Goal: Connect with others: Establish contact or relationships with other users

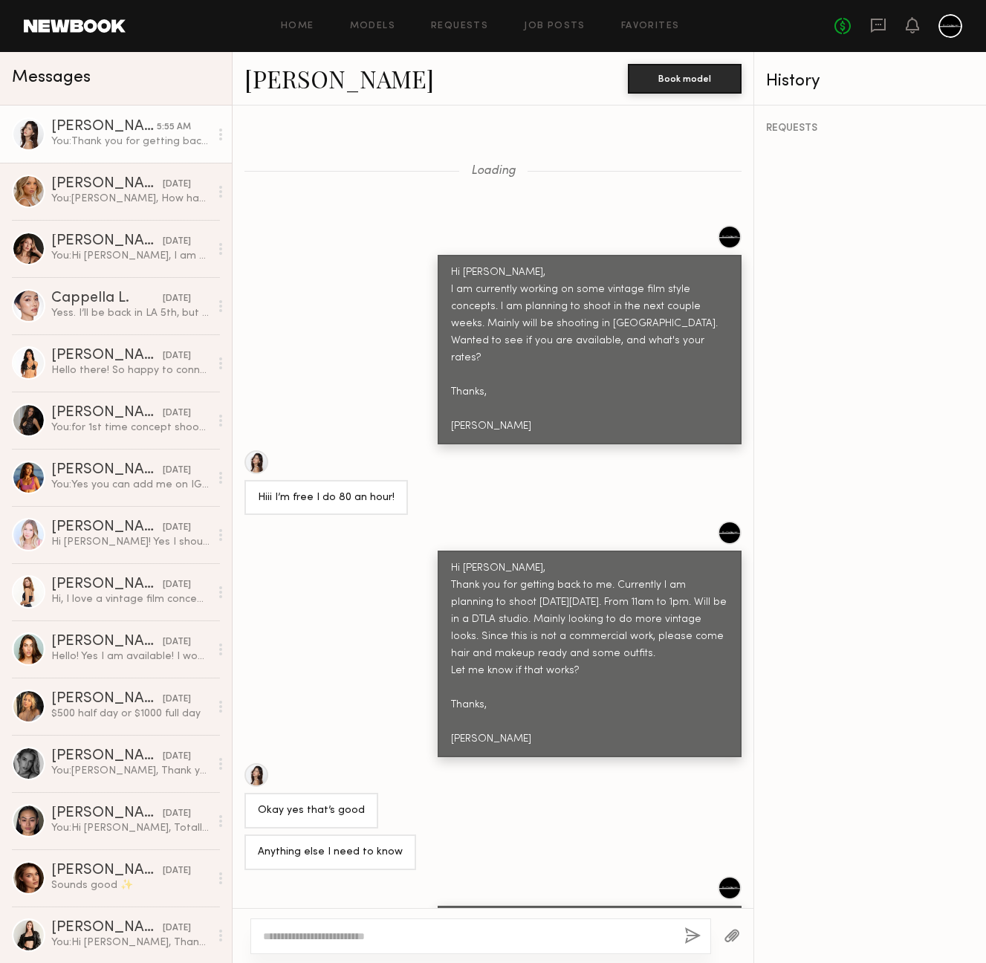
scroll to position [1568, 0]
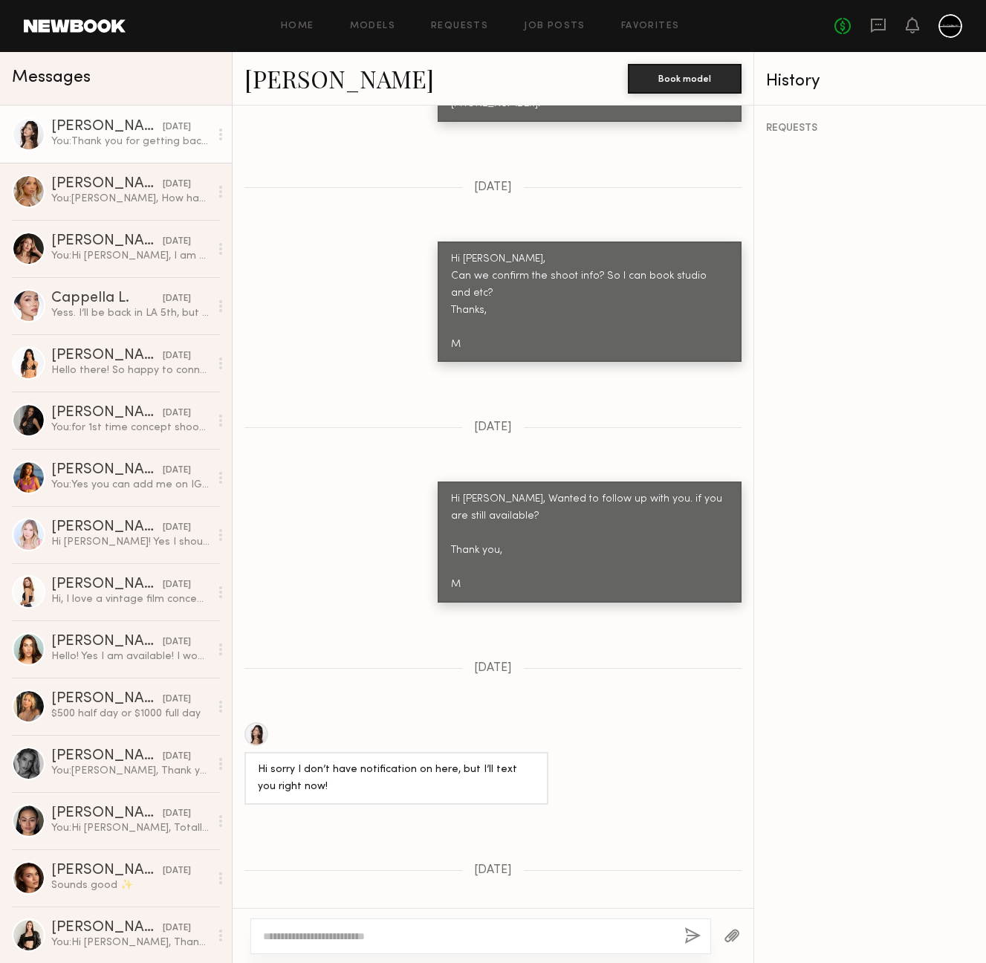
scroll to position [84, 0]
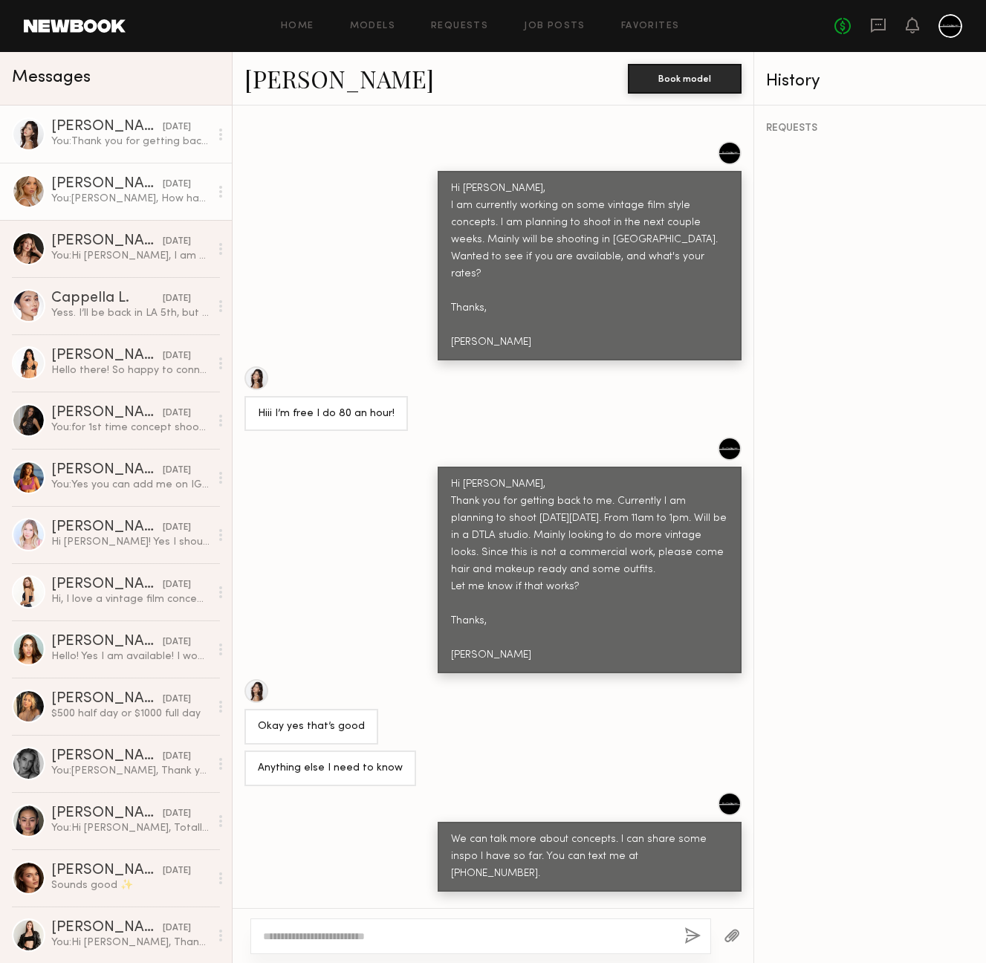
click at [109, 193] on div "You: Hieee, How have you been? I am planning another shoot. Are you available i…" at bounding box center [130, 199] width 158 height 14
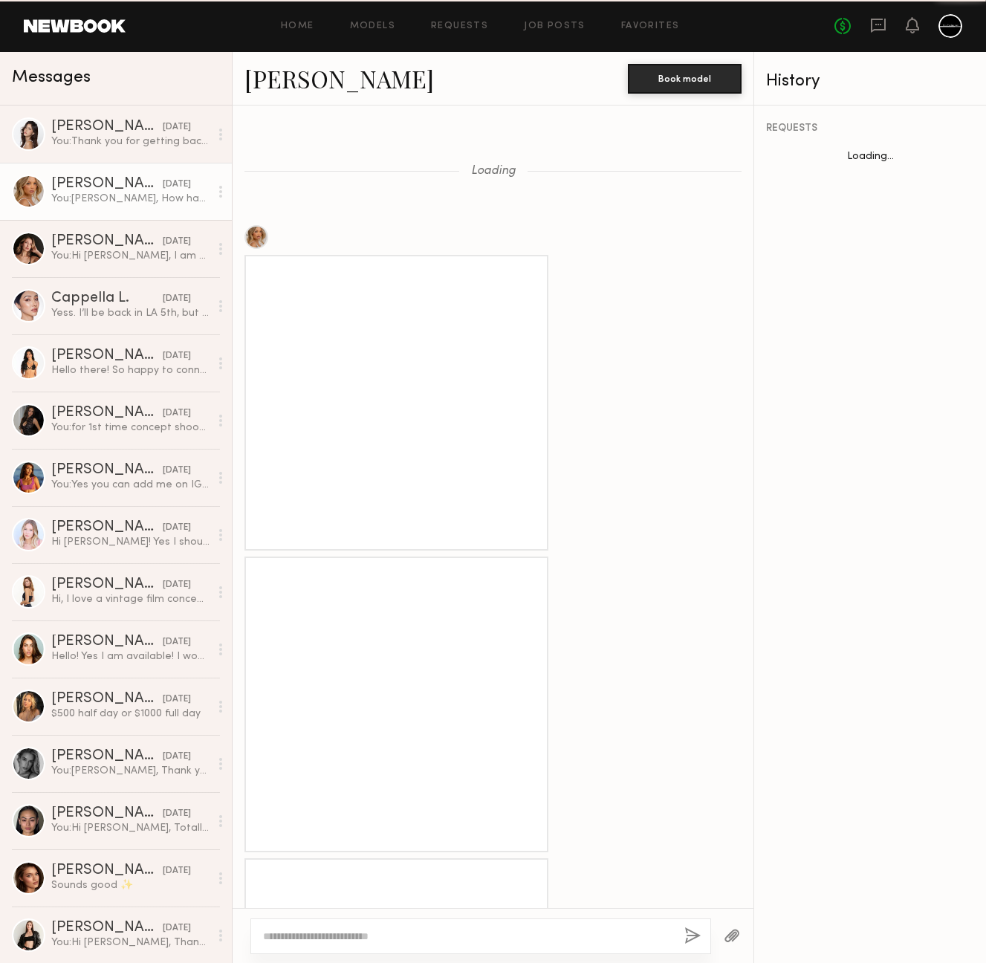
scroll to position [1929, 0]
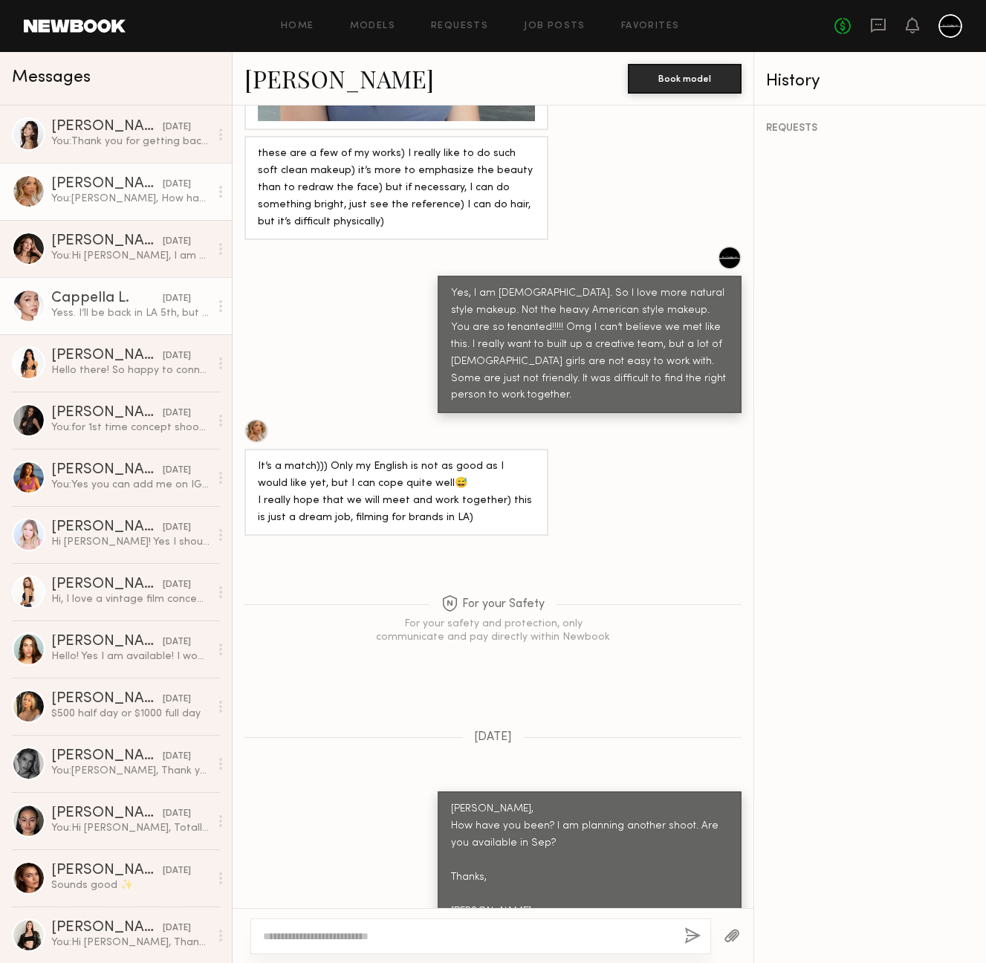
click at [91, 302] on div "Cappella L." at bounding box center [106, 298] width 111 height 15
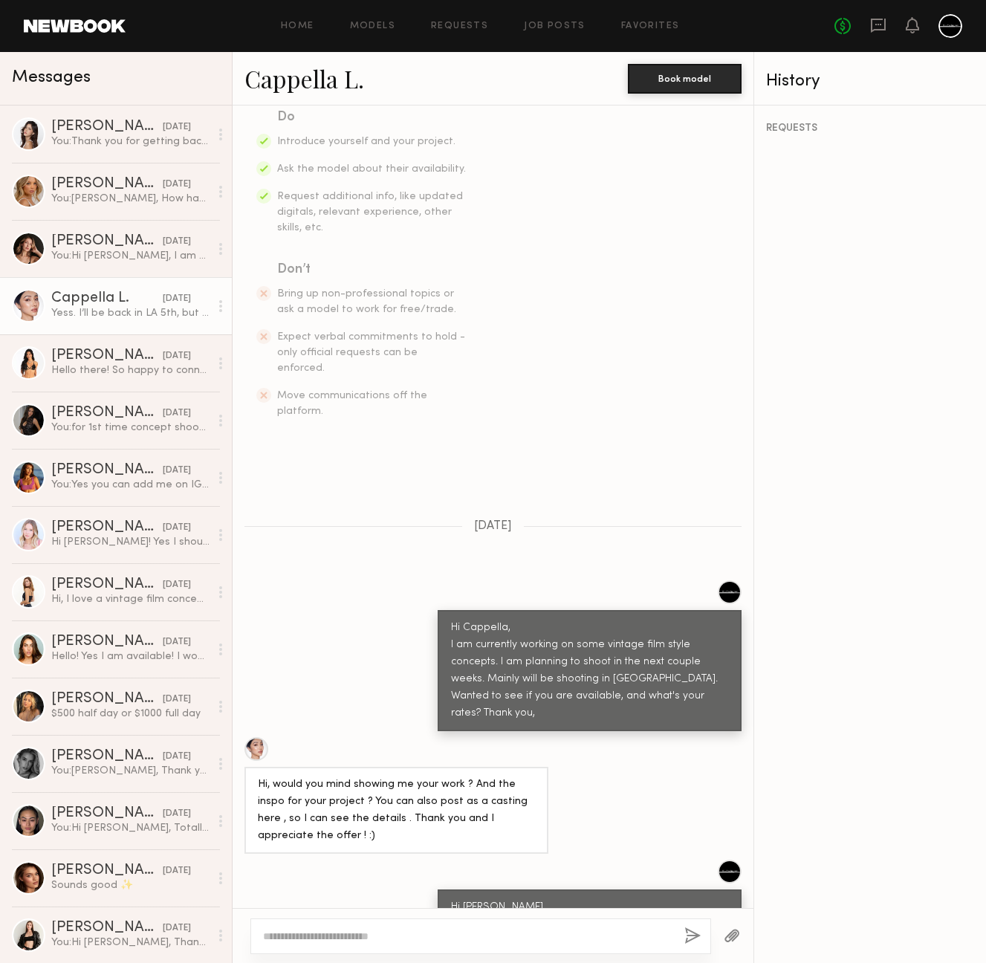
scroll to position [541, 0]
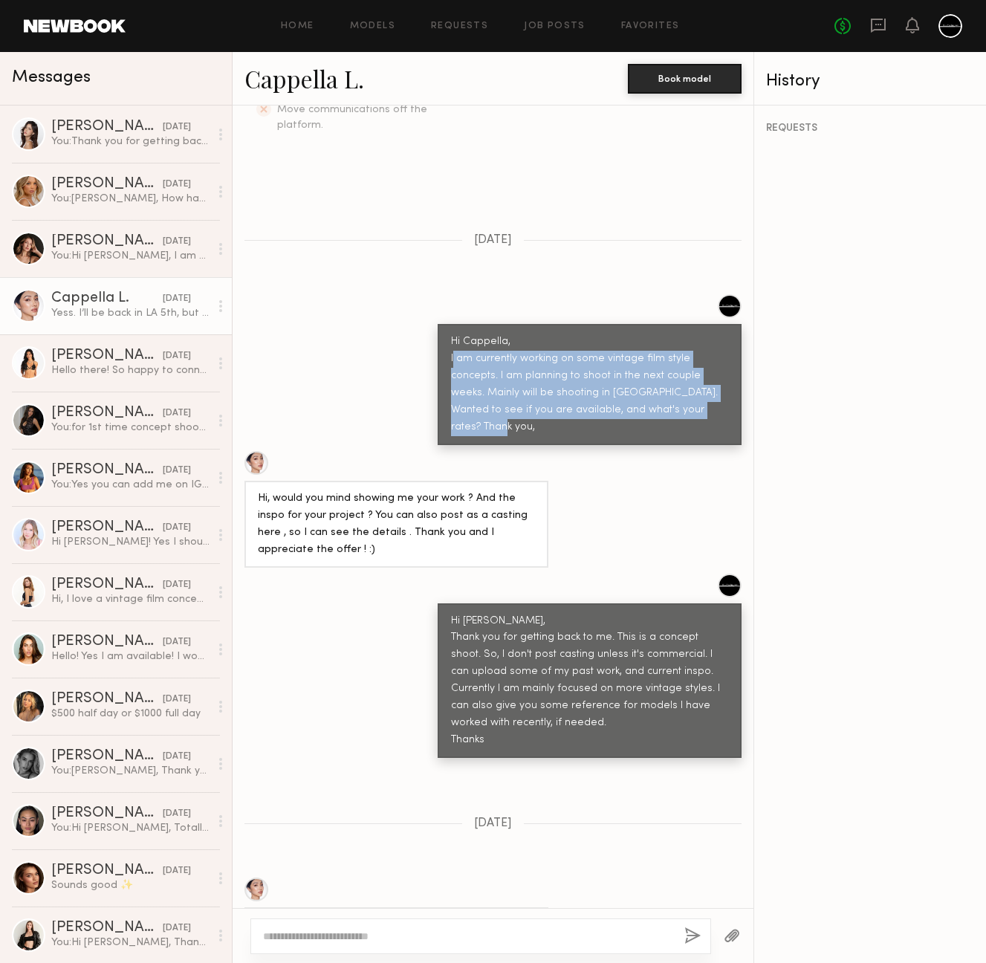
drag, startPoint x: 442, startPoint y: 324, endPoint x: 645, endPoint y: 368, distance: 207.6
click at [645, 368] on div "Hi Cappella, I am currently working on some vintage film style concepts. I am p…" at bounding box center [589, 385] width 277 height 103
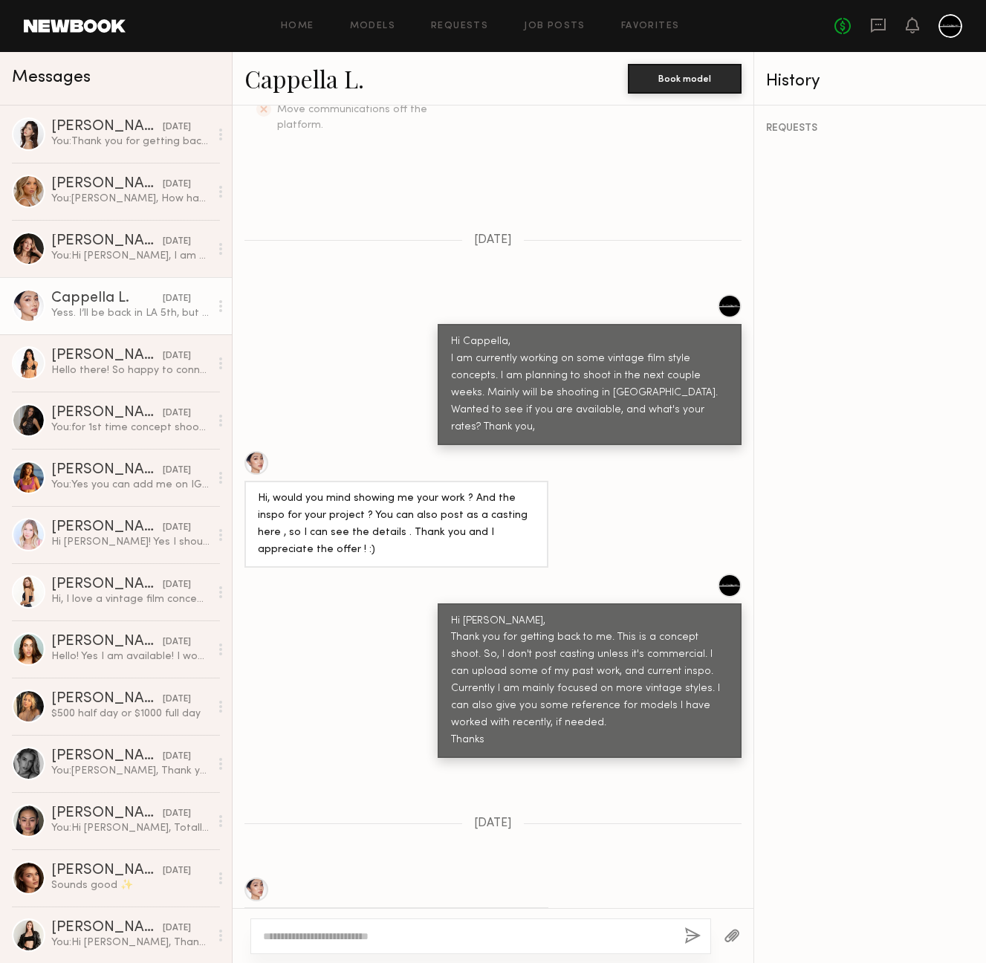
click at [654, 375] on div "Hi Cappella, I am currently working on some vintage film style concepts. I am p…" at bounding box center [589, 385] width 277 height 103
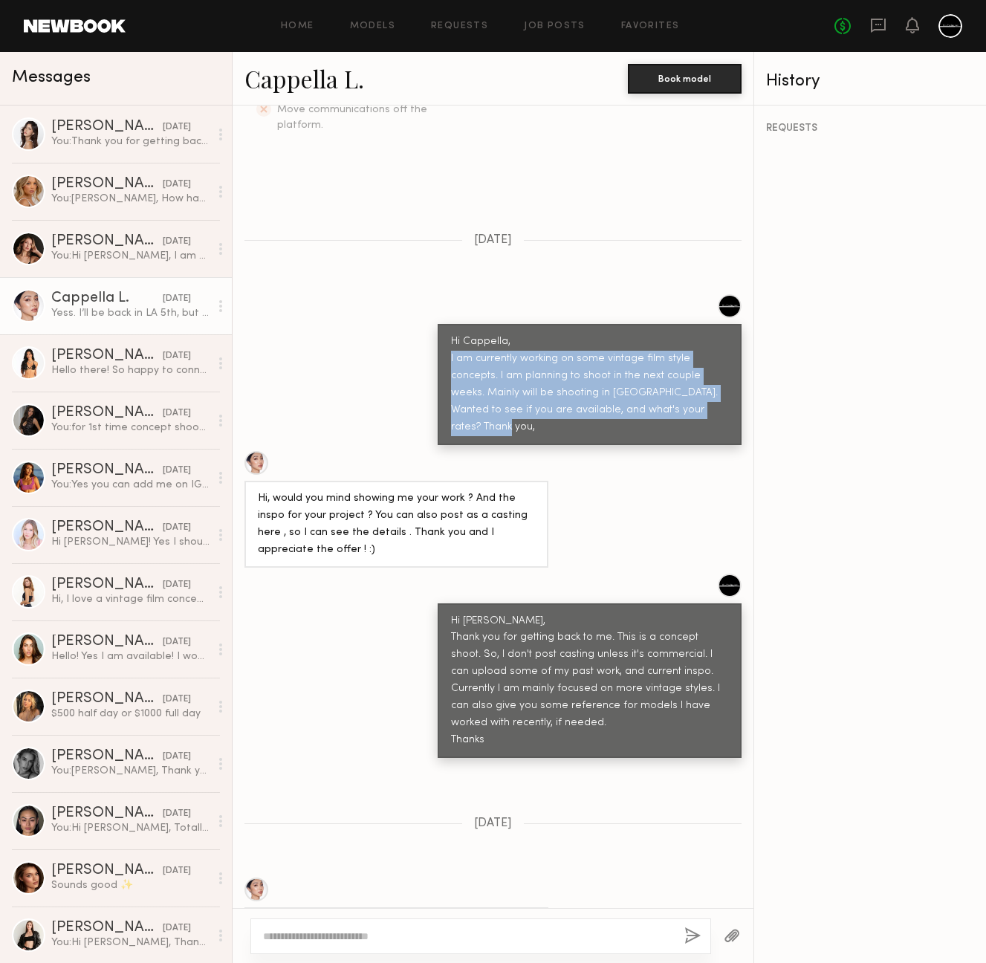
drag, startPoint x: 658, startPoint y: 375, endPoint x: 430, endPoint y: 326, distance: 232.8
click at [438, 326] on div "Hi Cappella, I am currently working on some vintage film style concepts. I am p…" at bounding box center [590, 384] width 304 height 121
copy div "I am currently working on some vintage film style concepts. I am planning to sh…"
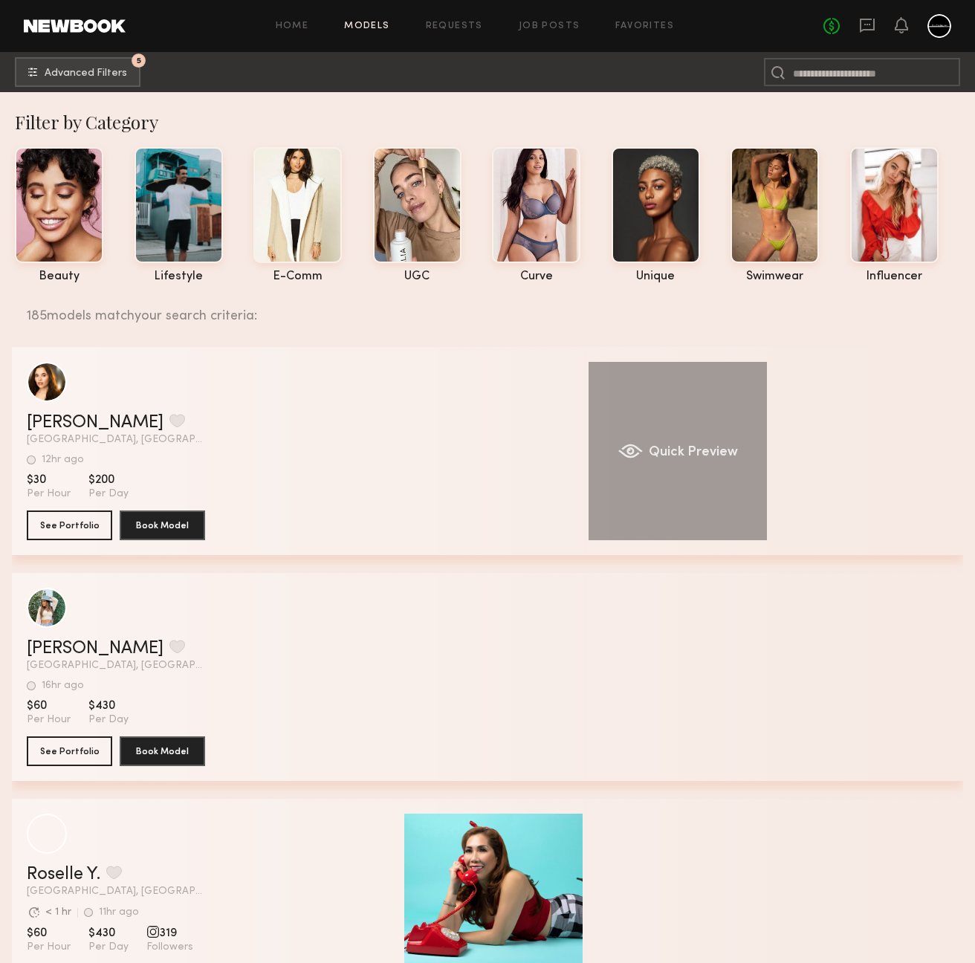
scroll to position [184, 0]
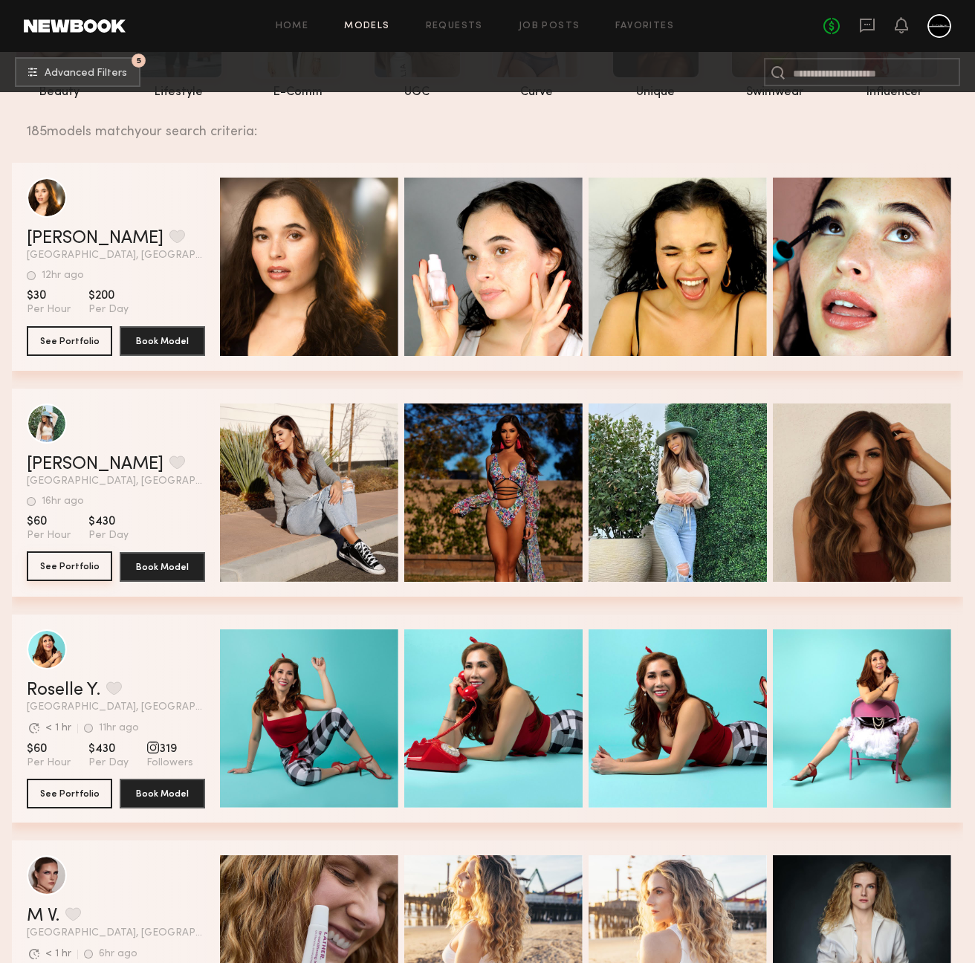
click at [74, 563] on button "See Portfolio" at bounding box center [69, 566] width 85 height 30
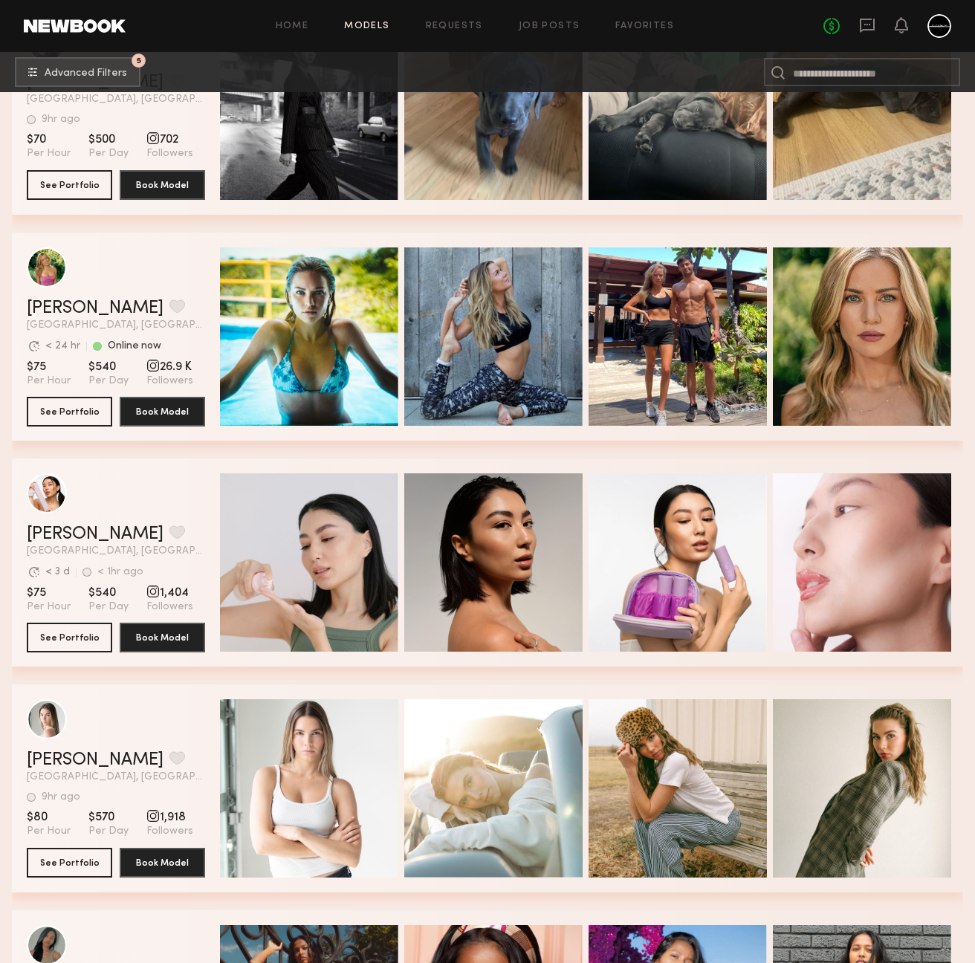
scroll to position [2068, 0]
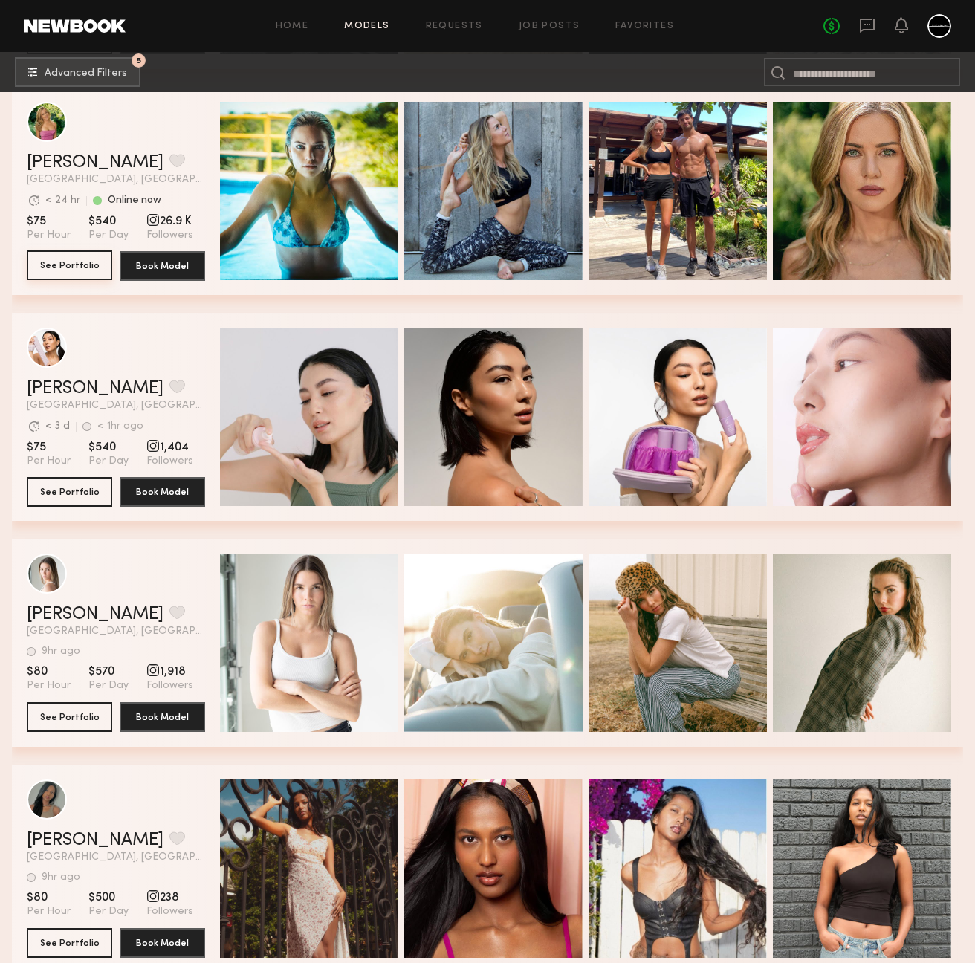
click at [80, 269] on button "See Portfolio" at bounding box center [69, 265] width 85 height 30
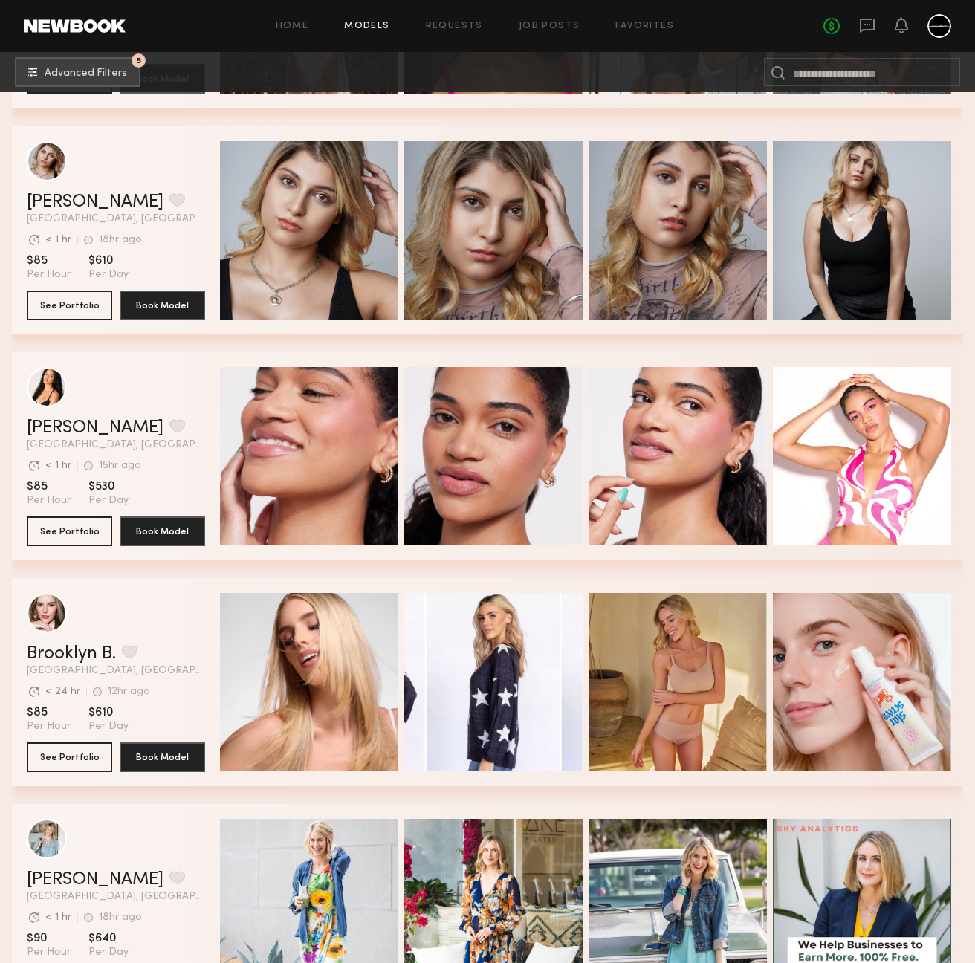
scroll to position [3216, 0]
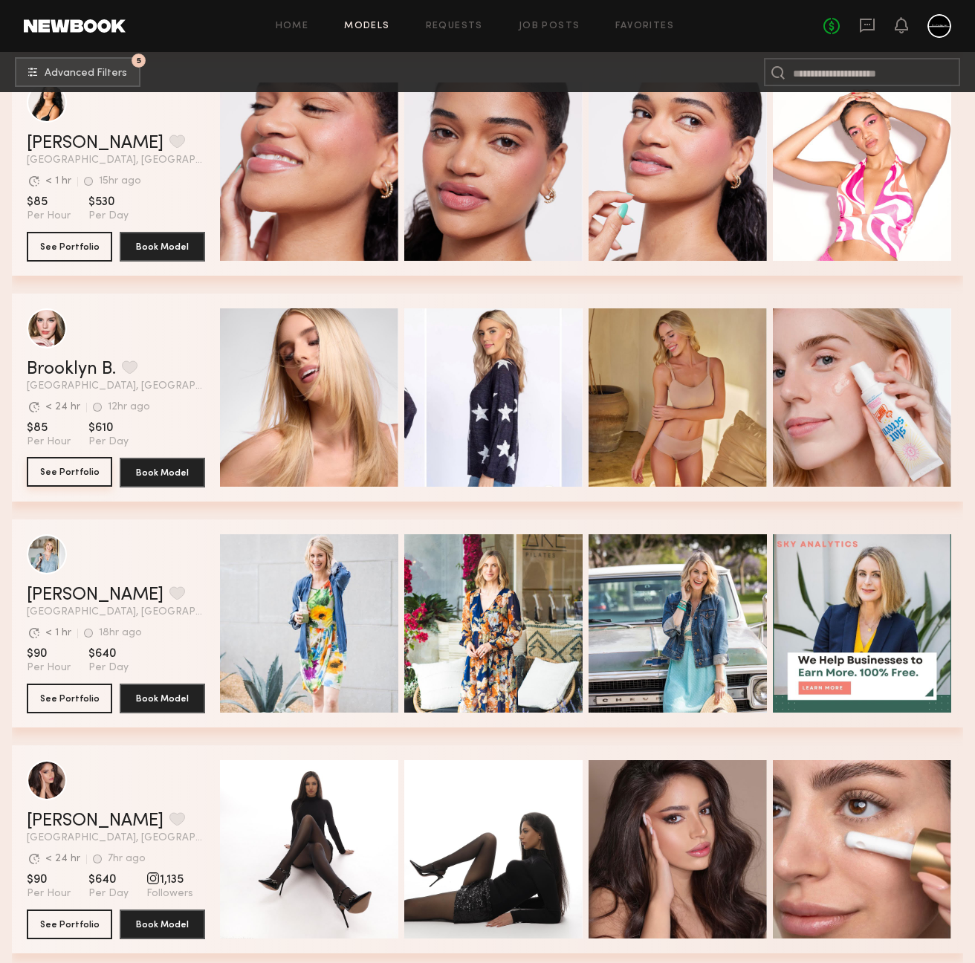
click at [71, 471] on button "See Portfolio" at bounding box center [69, 472] width 85 height 30
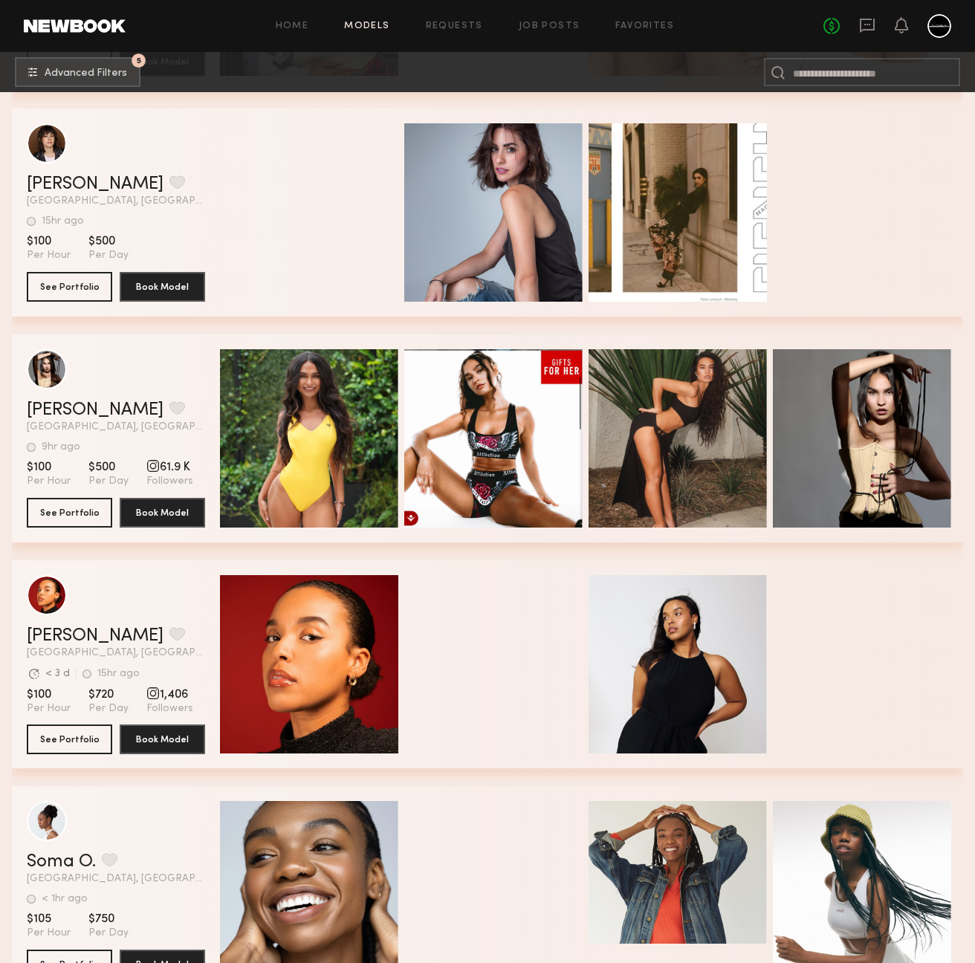
scroll to position [9125, 0]
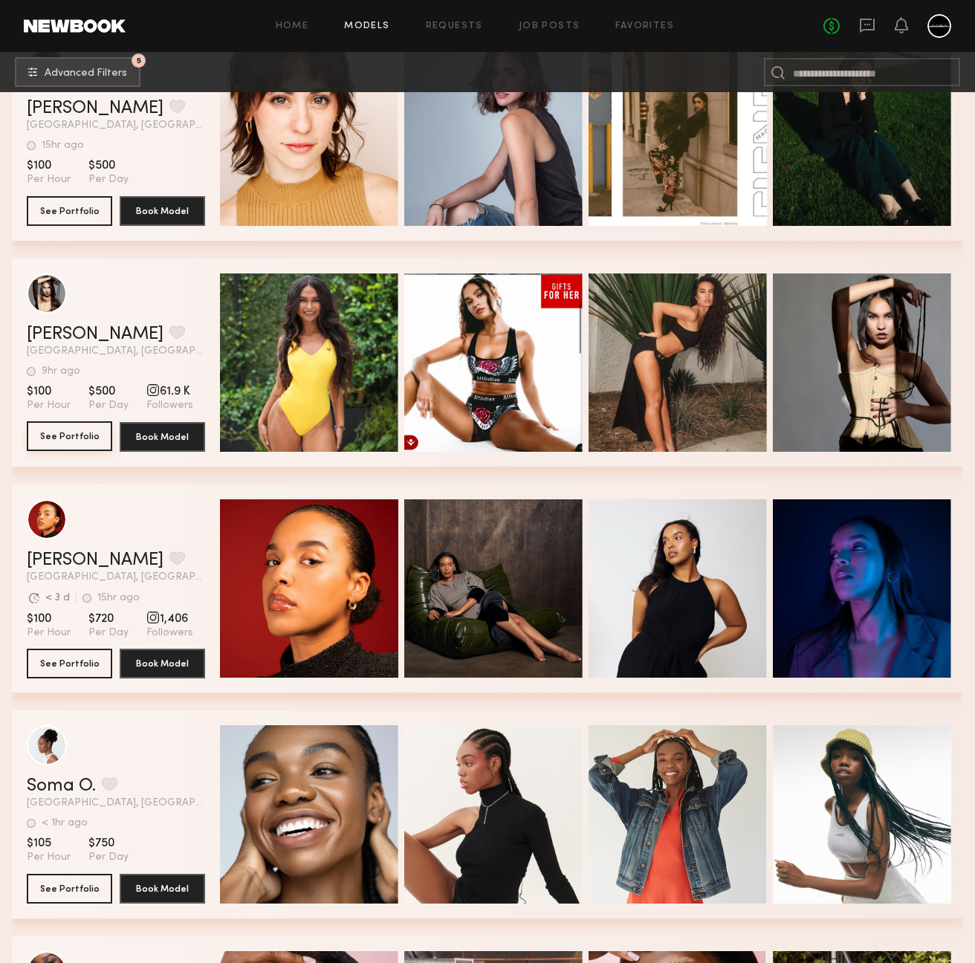
click at [87, 435] on button "See Portfolio" at bounding box center [69, 436] width 85 height 30
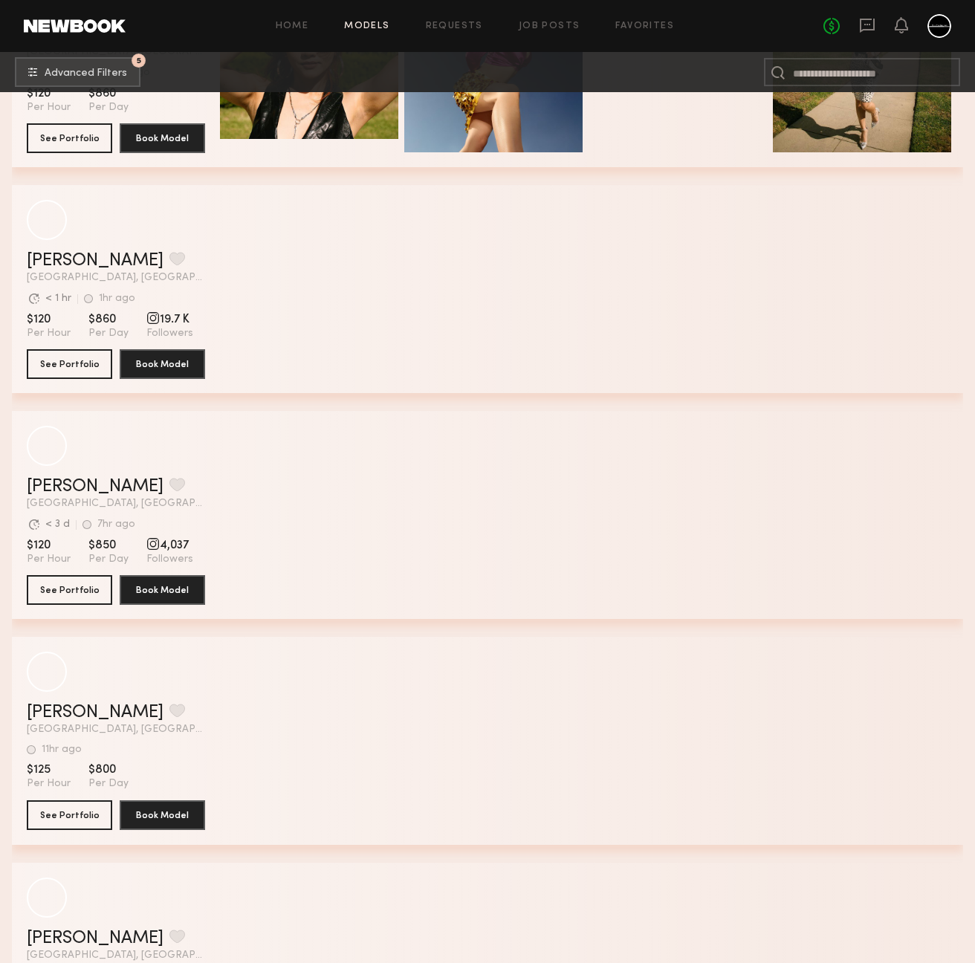
scroll to position [11634, 0]
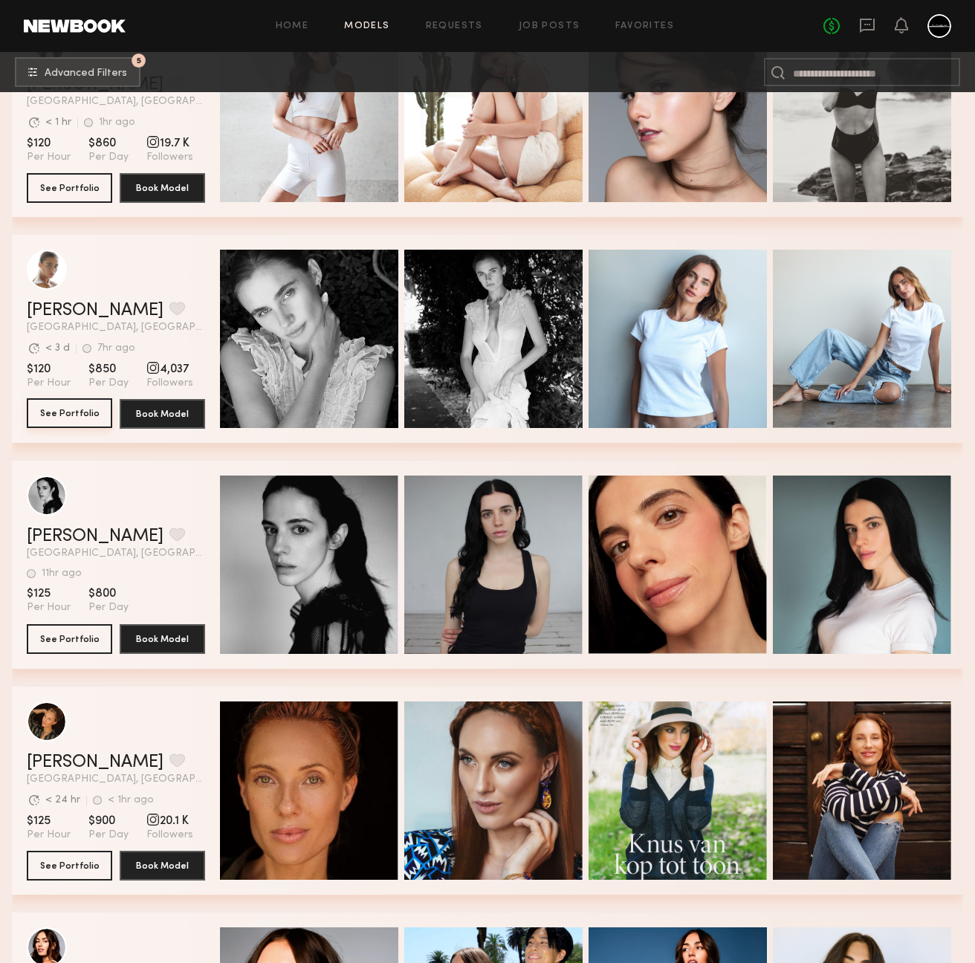
click at [89, 415] on button "See Portfolio" at bounding box center [69, 413] width 85 height 30
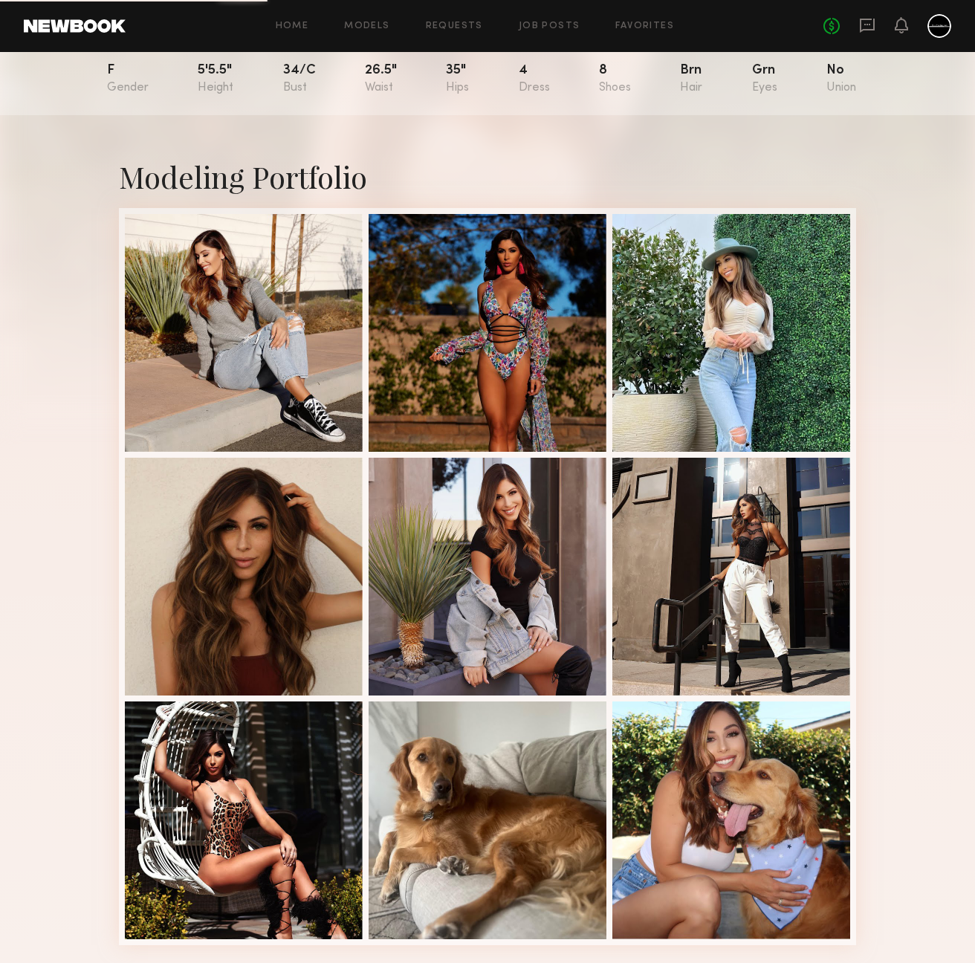
scroll to position [263, 0]
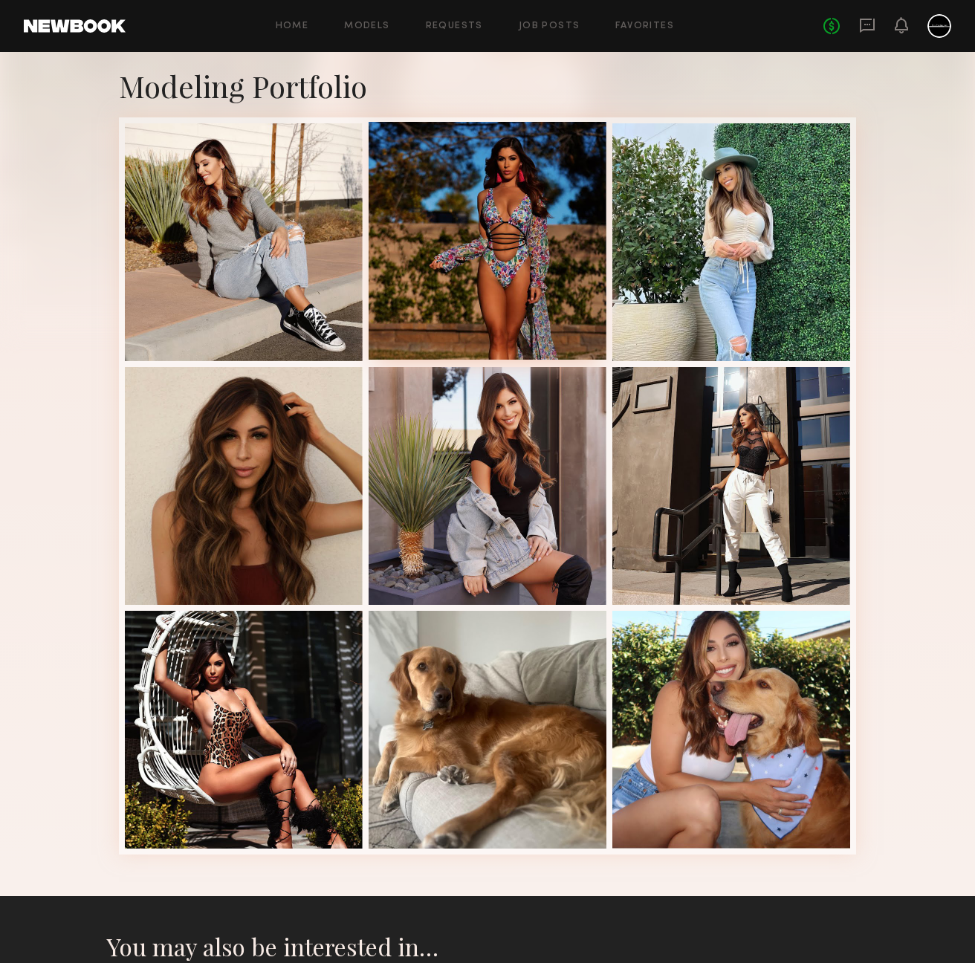
click at [484, 255] on div at bounding box center [488, 241] width 238 height 238
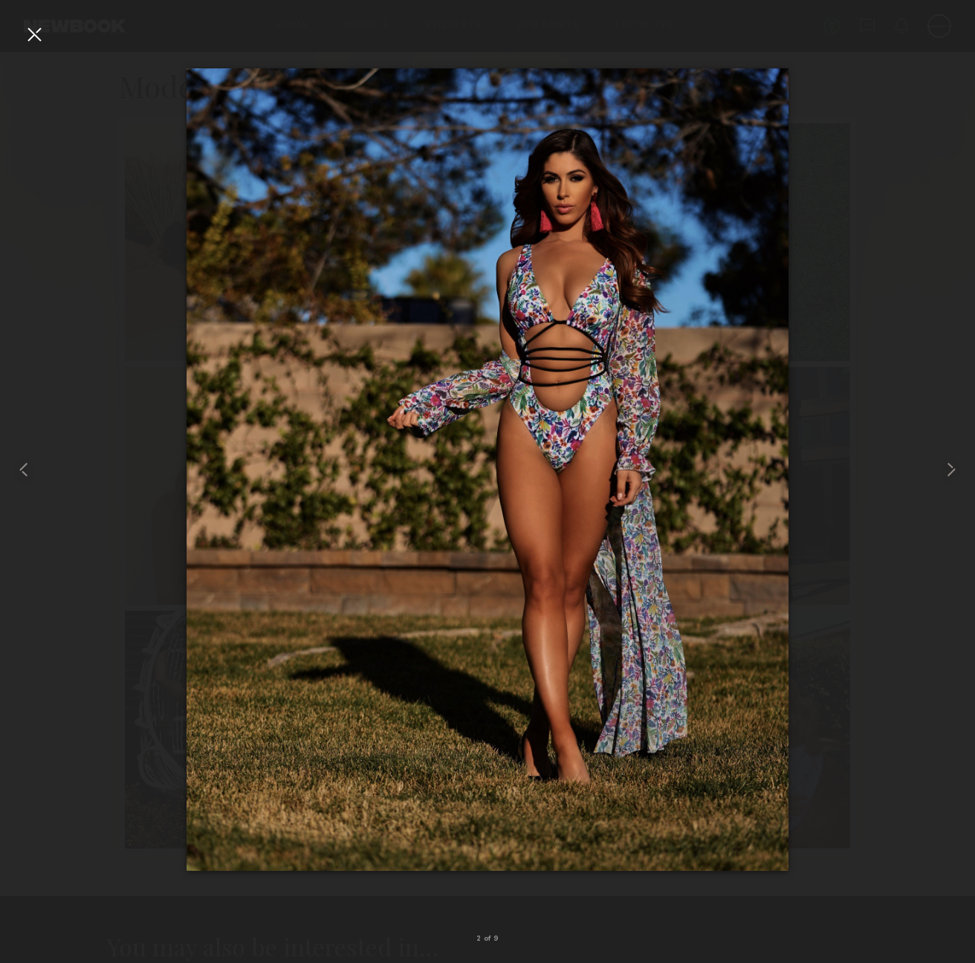
click at [27, 30] on div at bounding box center [34, 34] width 24 height 24
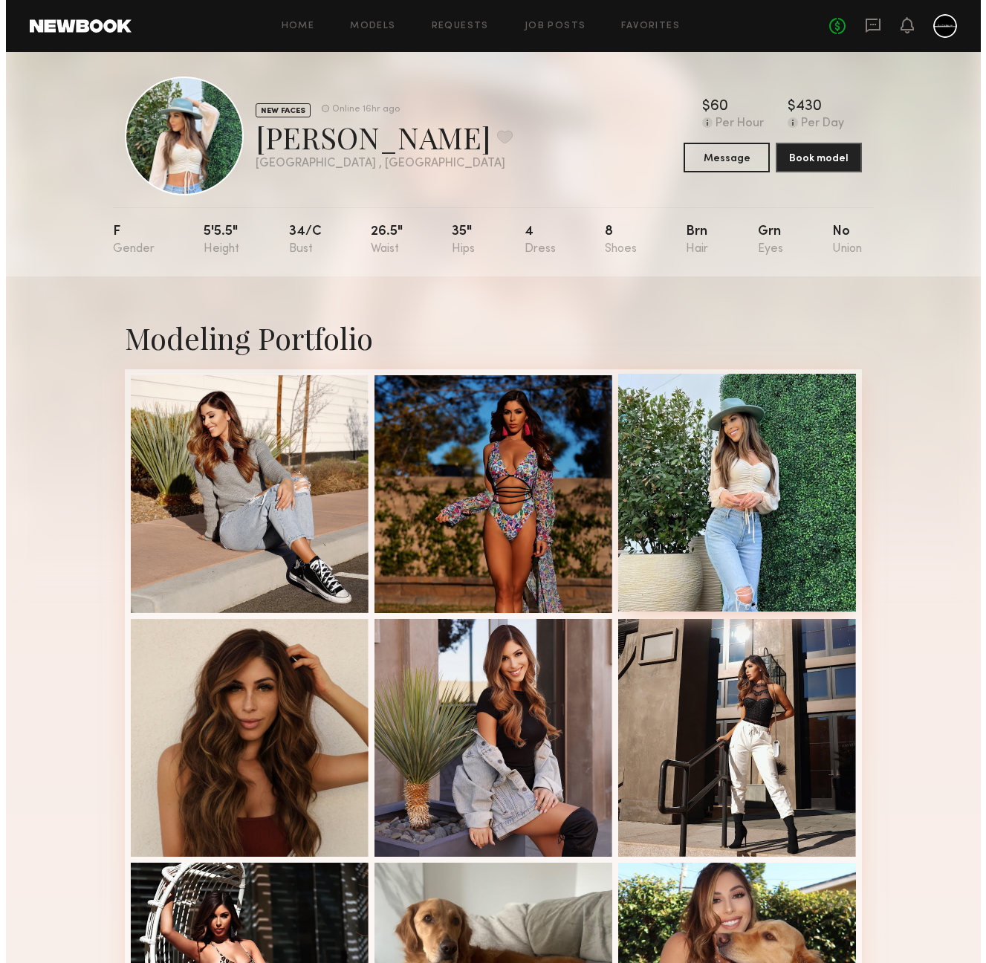
scroll to position [0, 0]
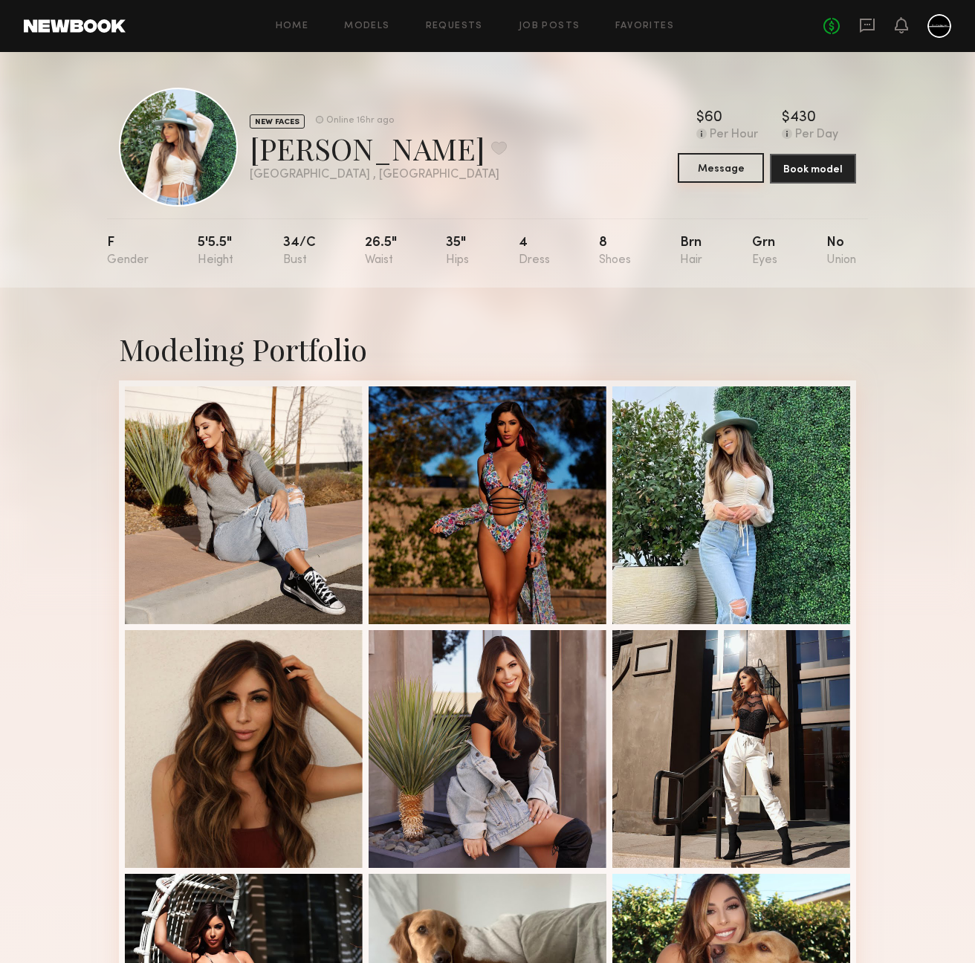
click at [744, 176] on button "Message" at bounding box center [721, 168] width 86 height 30
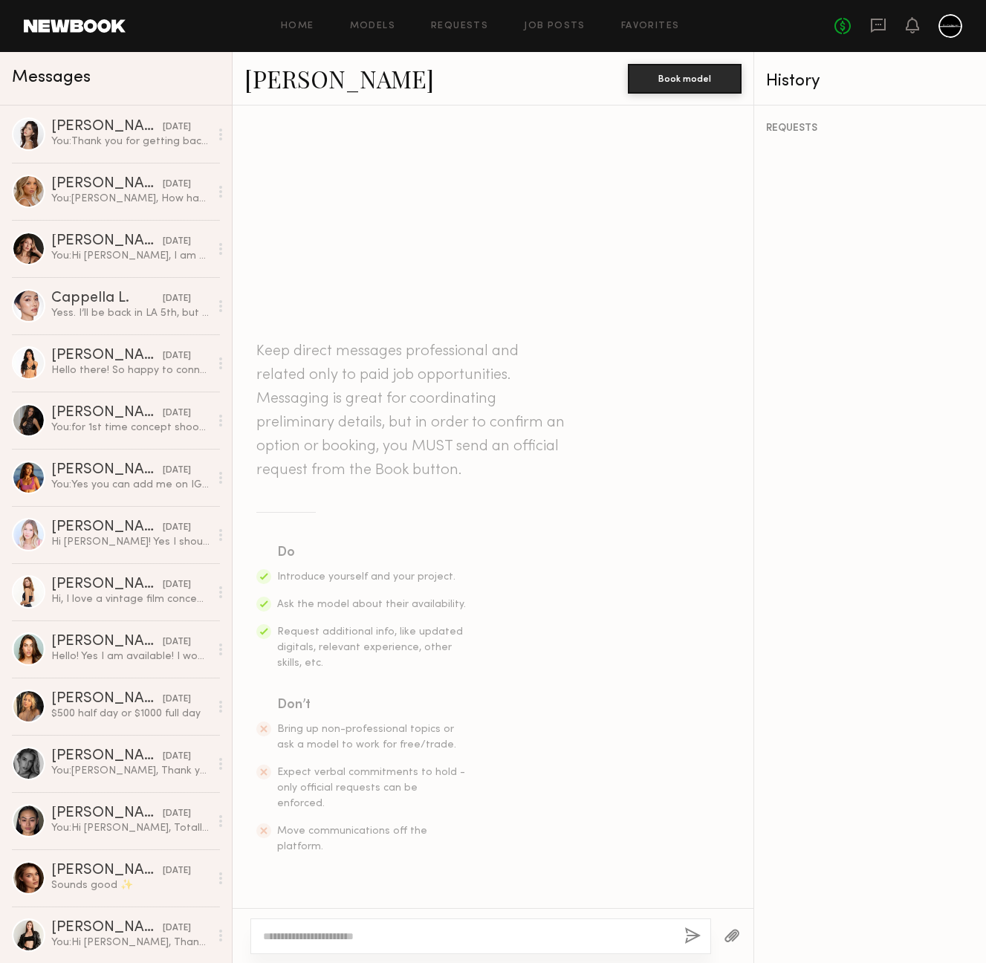
click at [501, 933] on textarea at bounding box center [467, 936] width 409 height 15
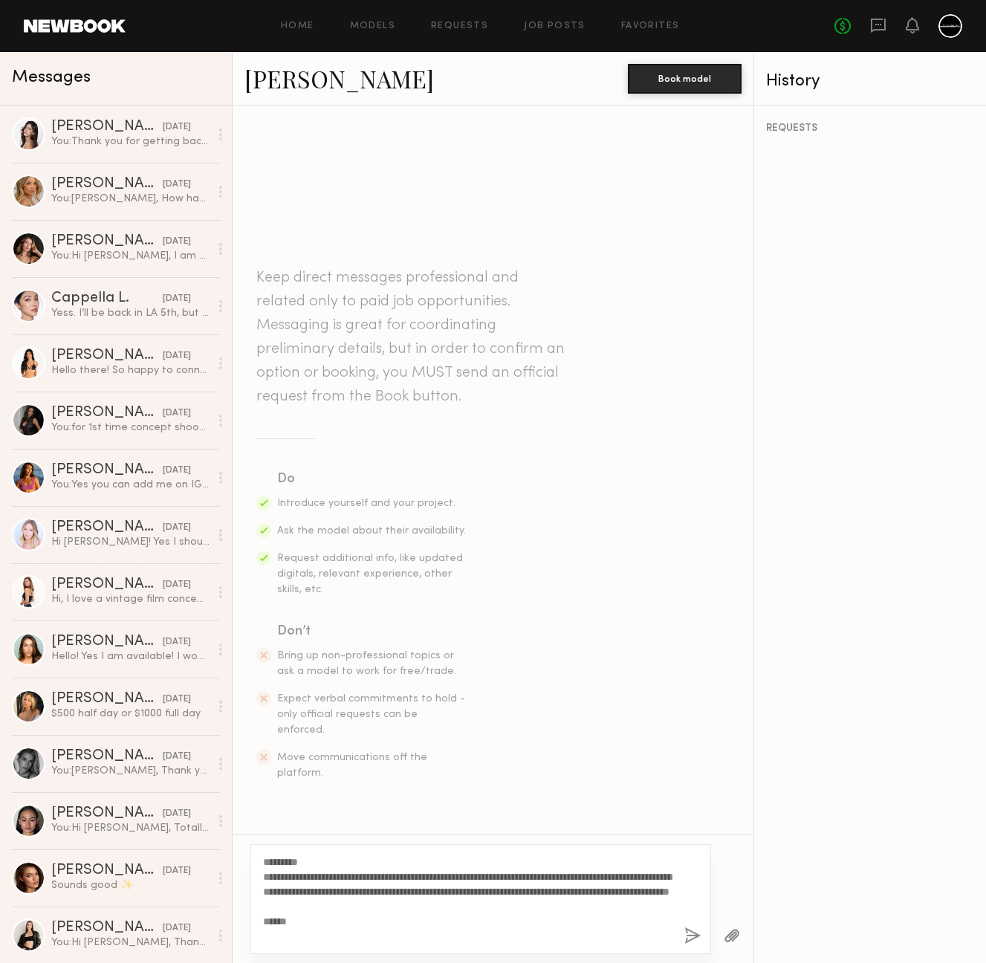
click at [331, 935] on textarea "**********" at bounding box center [467, 899] width 409 height 89
type textarea "**********"
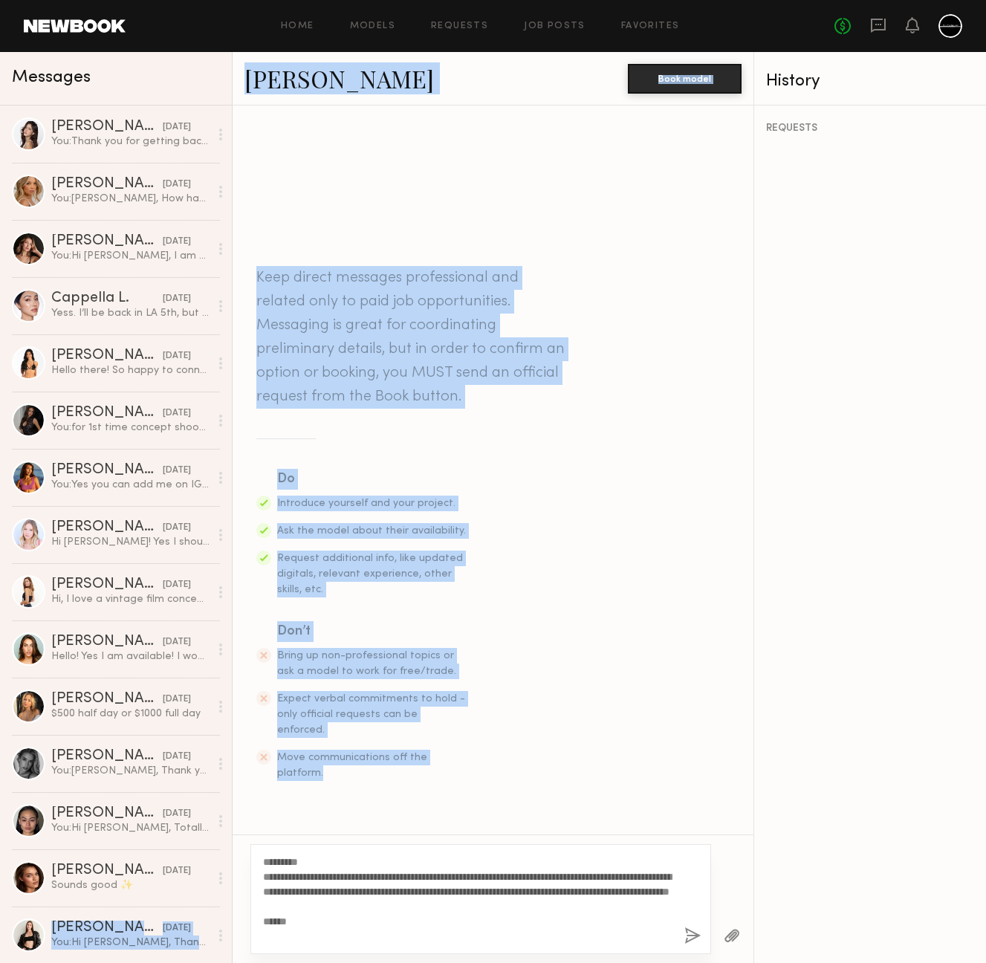
drag, startPoint x: 332, startPoint y: 944, endPoint x: 231, endPoint y: 882, distance: 118.4
click at [231, 881] on div "Messages Gizelle D. yesterday You: Thank you for getting back to me. Right now …" at bounding box center [493, 507] width 986 height 911
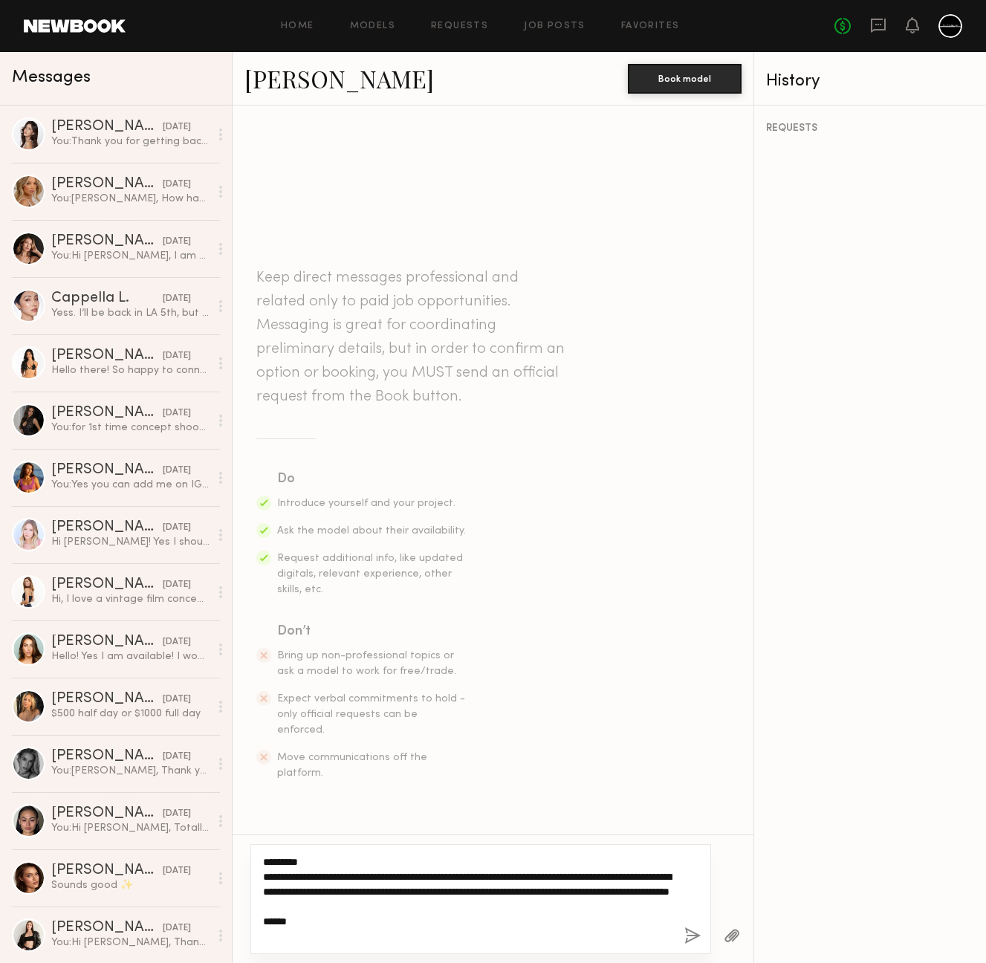
click at [346, 892] on textarea "**********" at bounding box center [467, 899] width 409 height 89
drag, startPoint x: 308, startPoint y: 939, endPoint x: 239, endPoint y: 878, distance: 91.6
click at [239, 878] on div "**********" at bounding box center [493, 899] width 521 height 129
click at [692, 933] on button "button" at bounding box center [692, 936] width 16 height 19
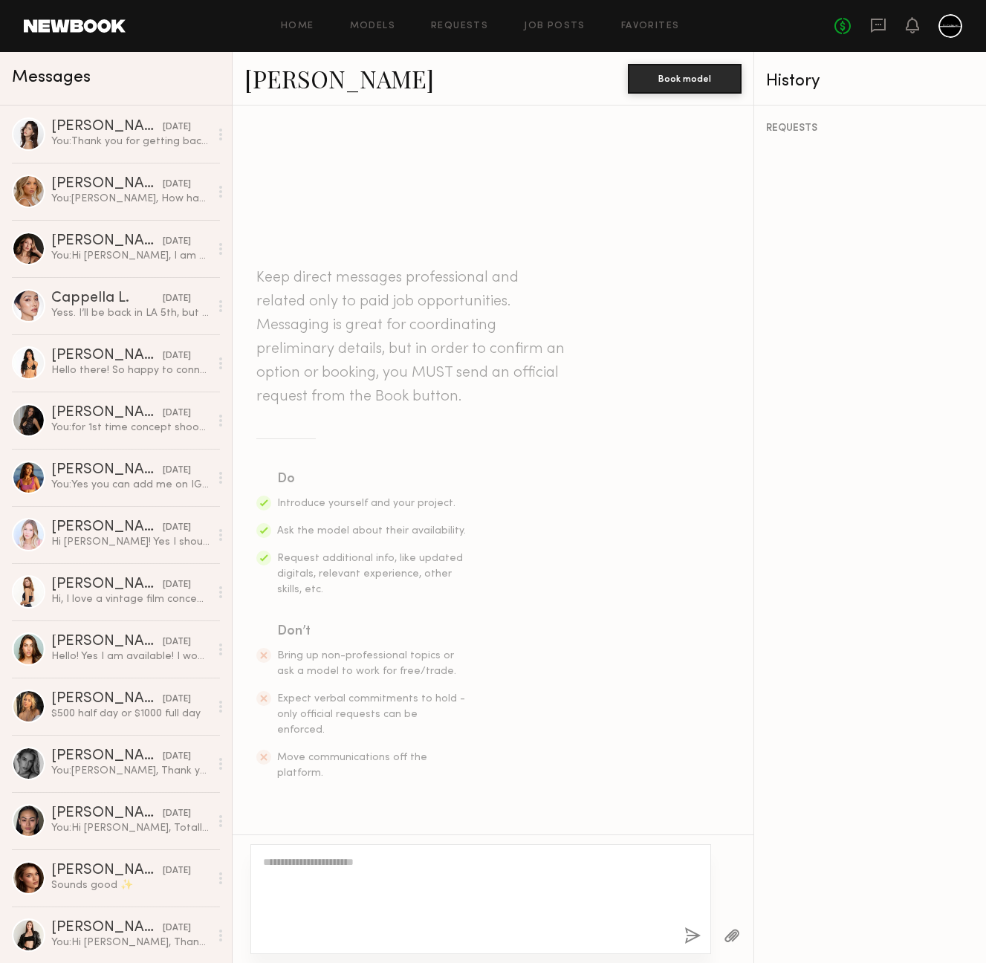
scroll to position [70, 0]
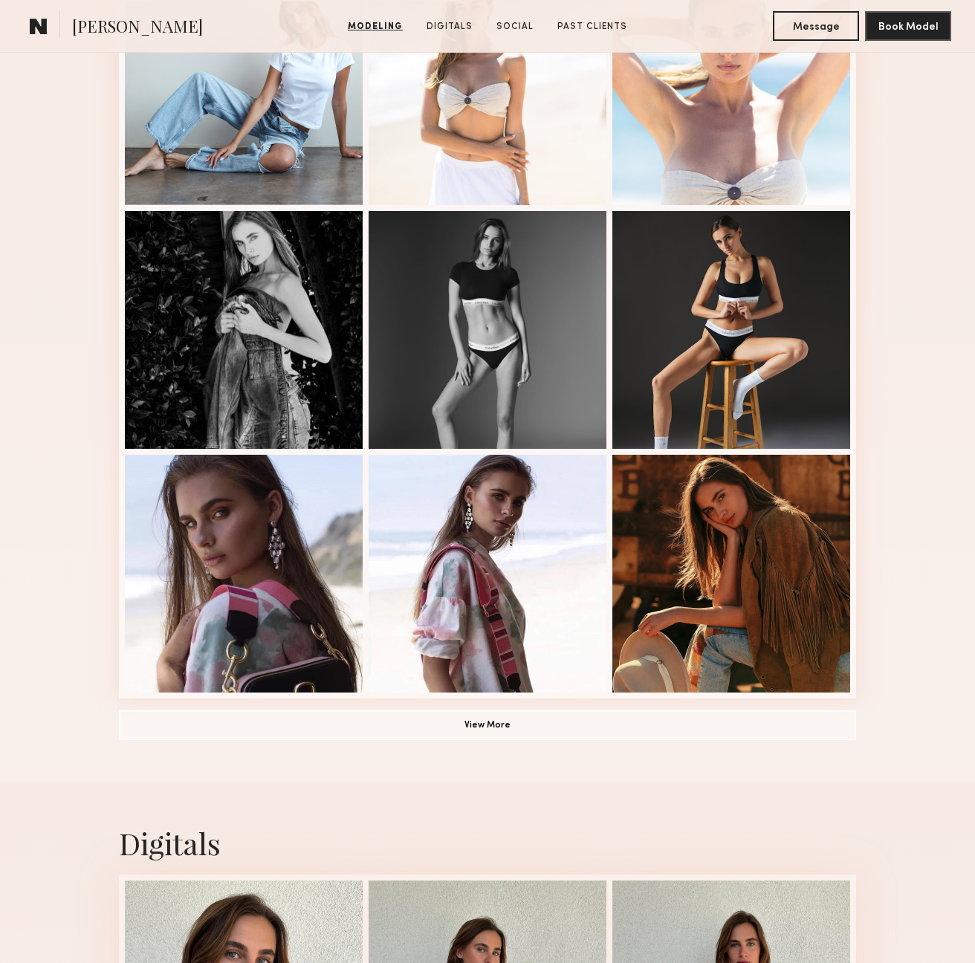
scroll to position [939, 0]
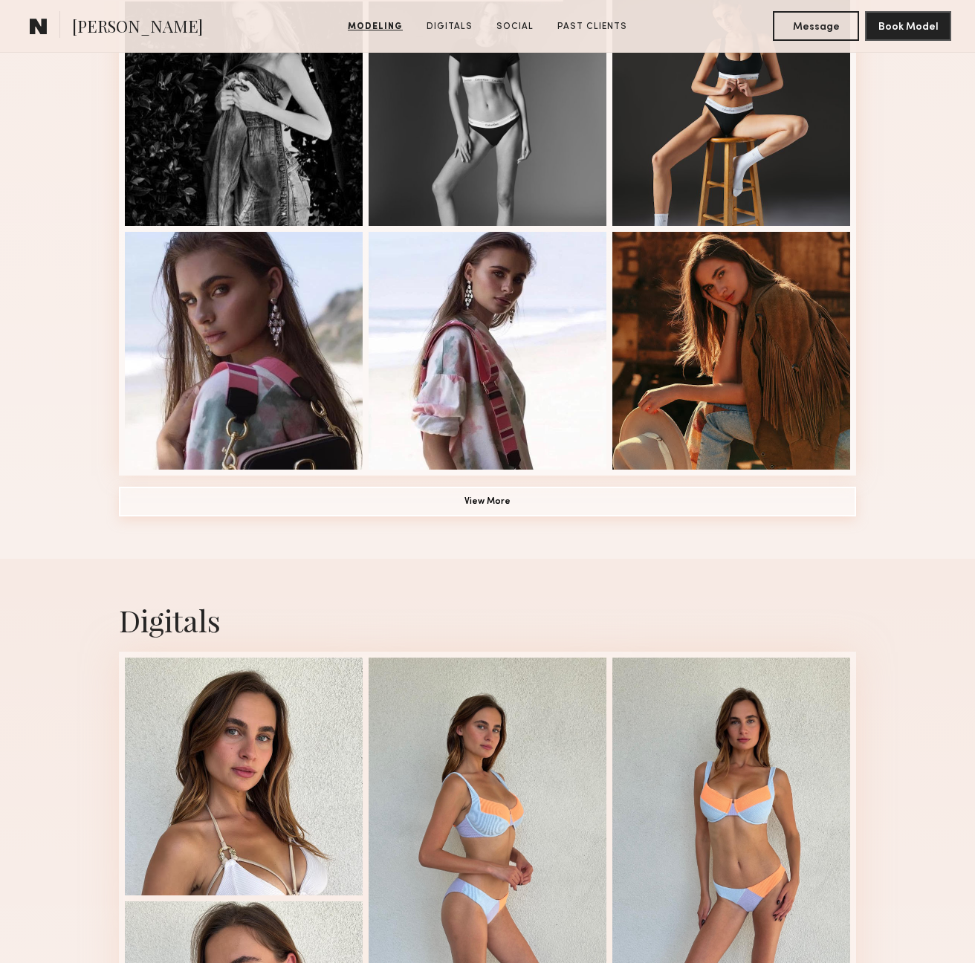
click at [517, 506] on button "View More" at bounding box center [487, 502] width 737 height 30
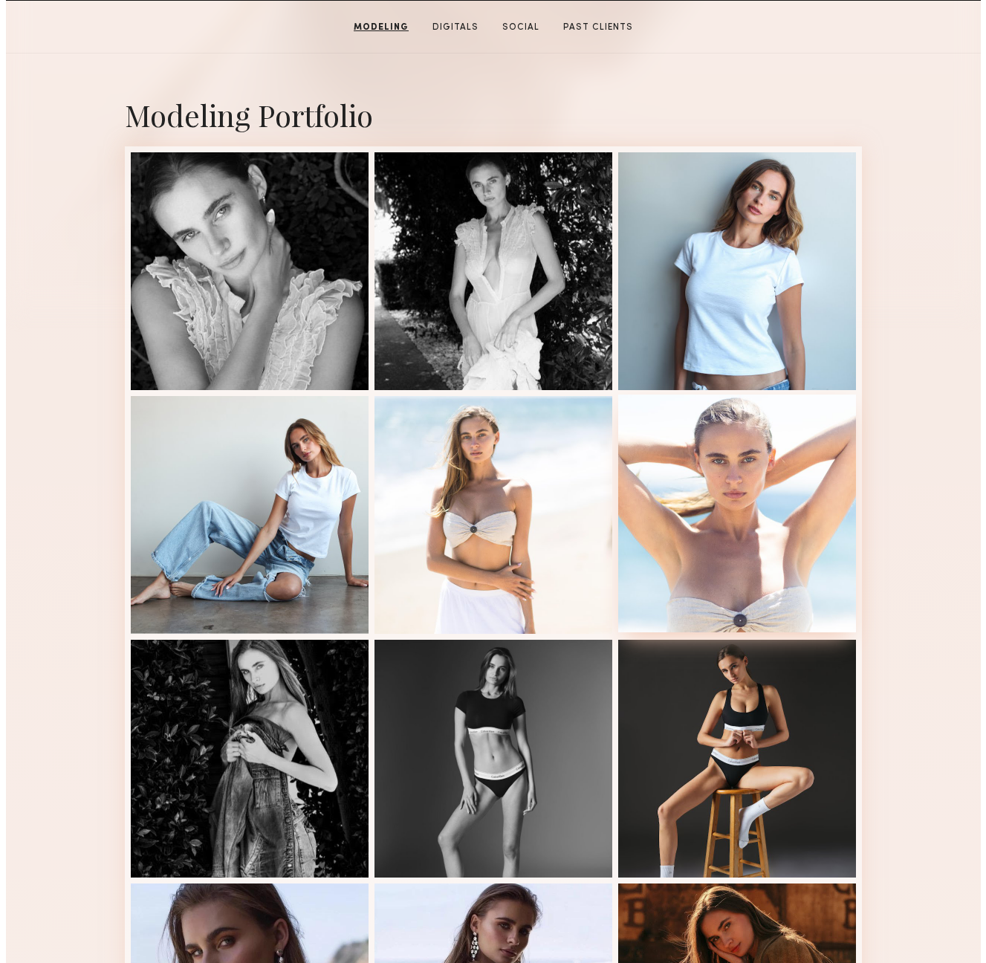
scroll to position [0, 0]
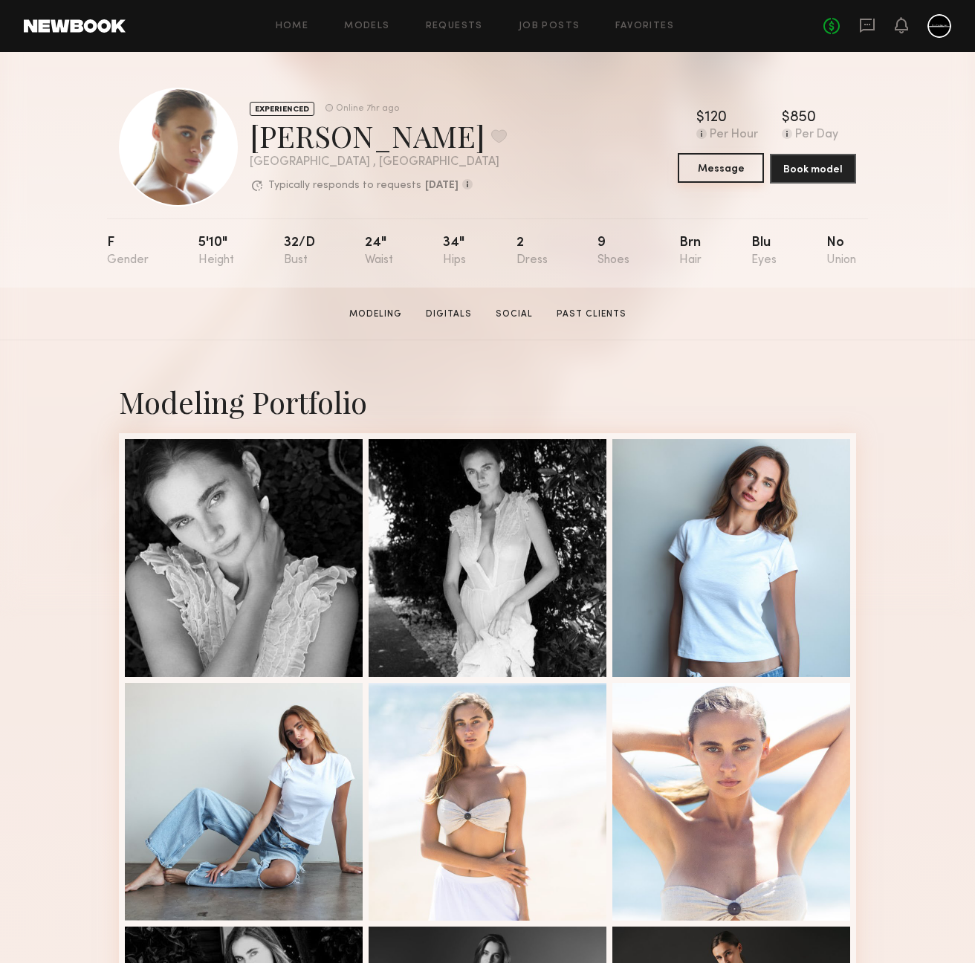
click at [728, 170] on button "Message" at bounding box center [721, 168] width 86 height 30
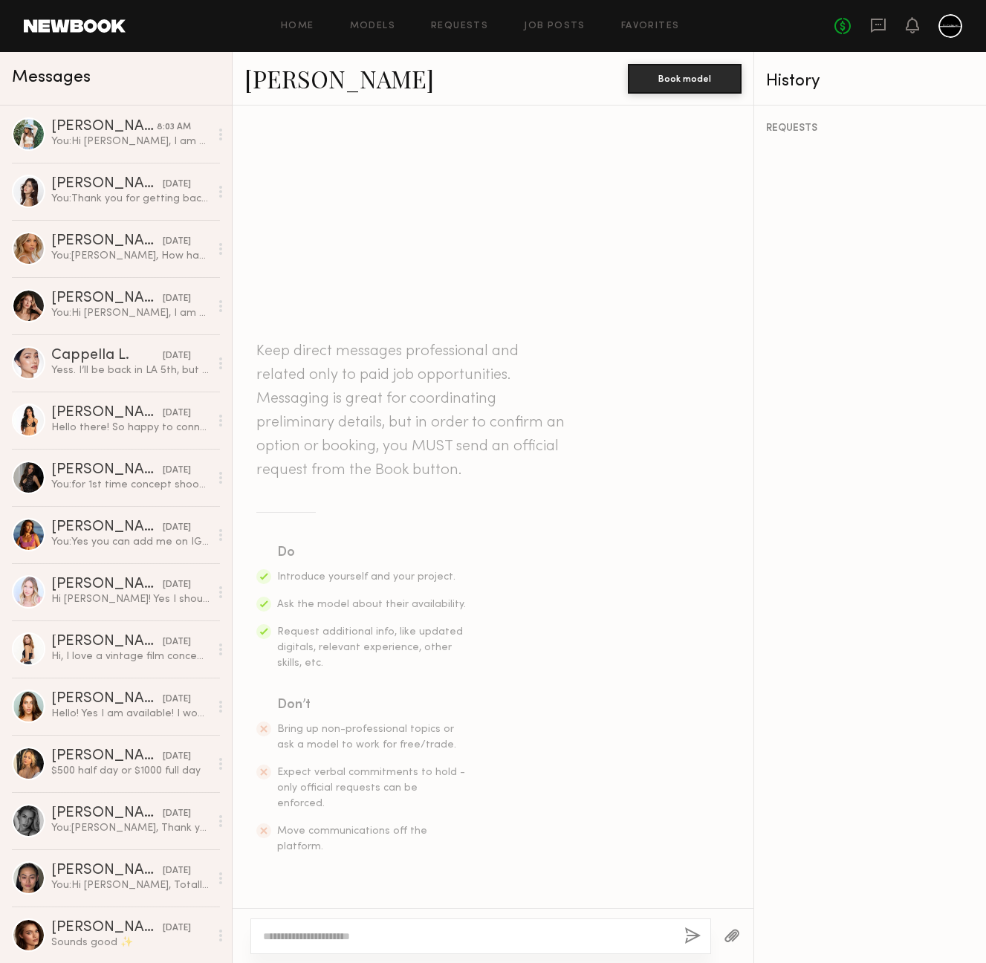
click at [469, 928] on div at bounding box center [480, 937] width 461 height 36
click at [490, 935] on textarea at bounding box center [467, 936] width 409 height 15
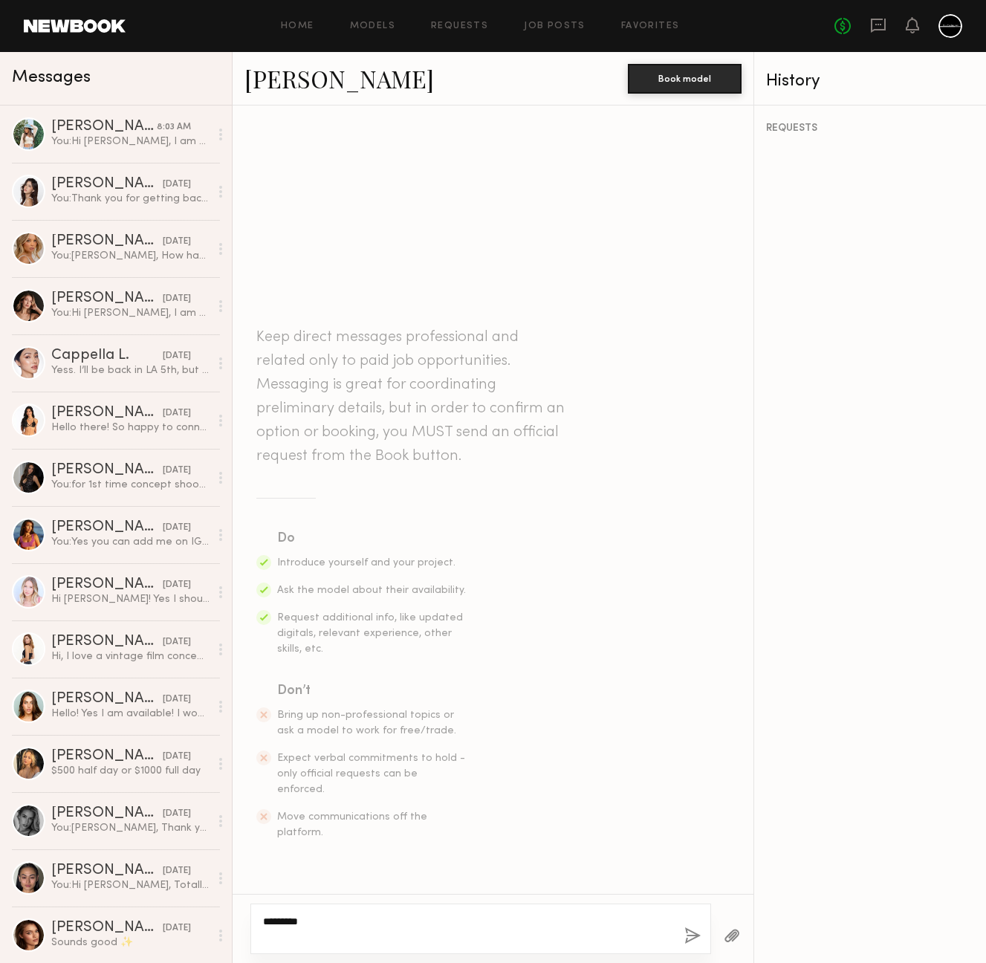
paste textarea "**********"
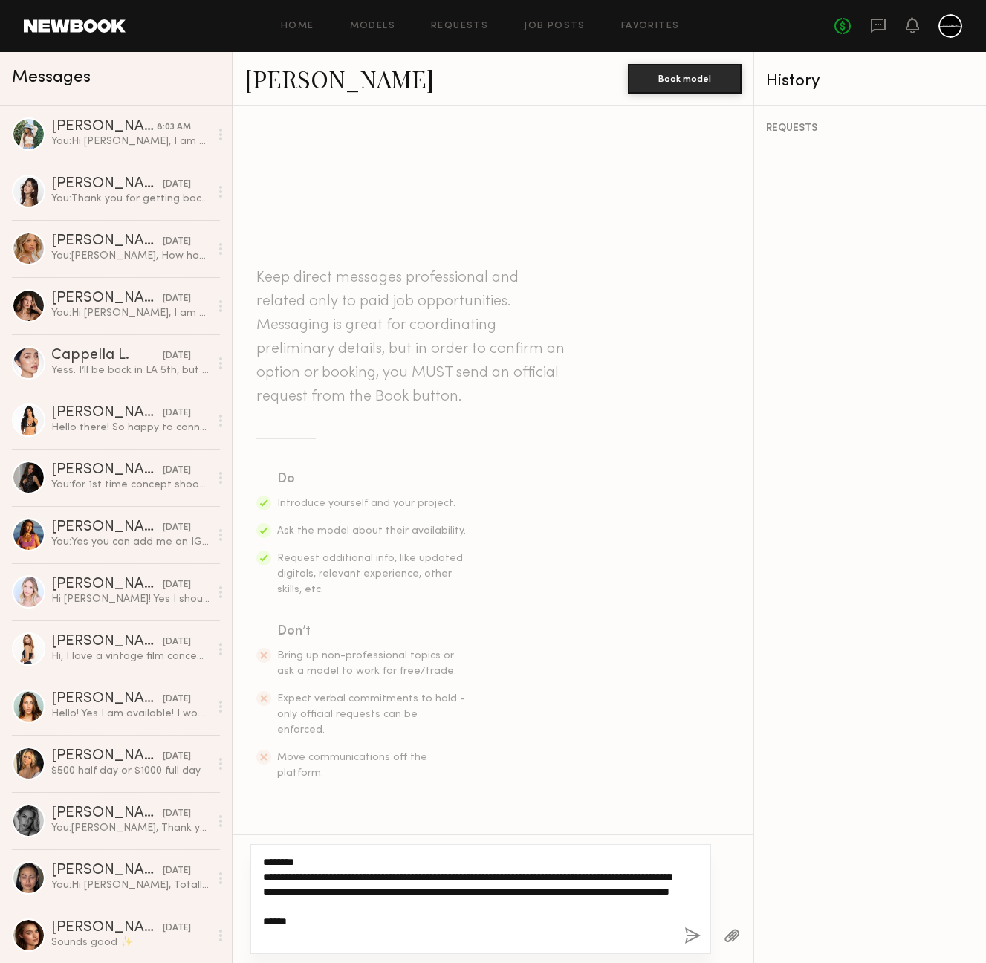
type textarea "**********"
click at [687, 940] on button "button" at bounding box center [692, 936] width 16 height 19
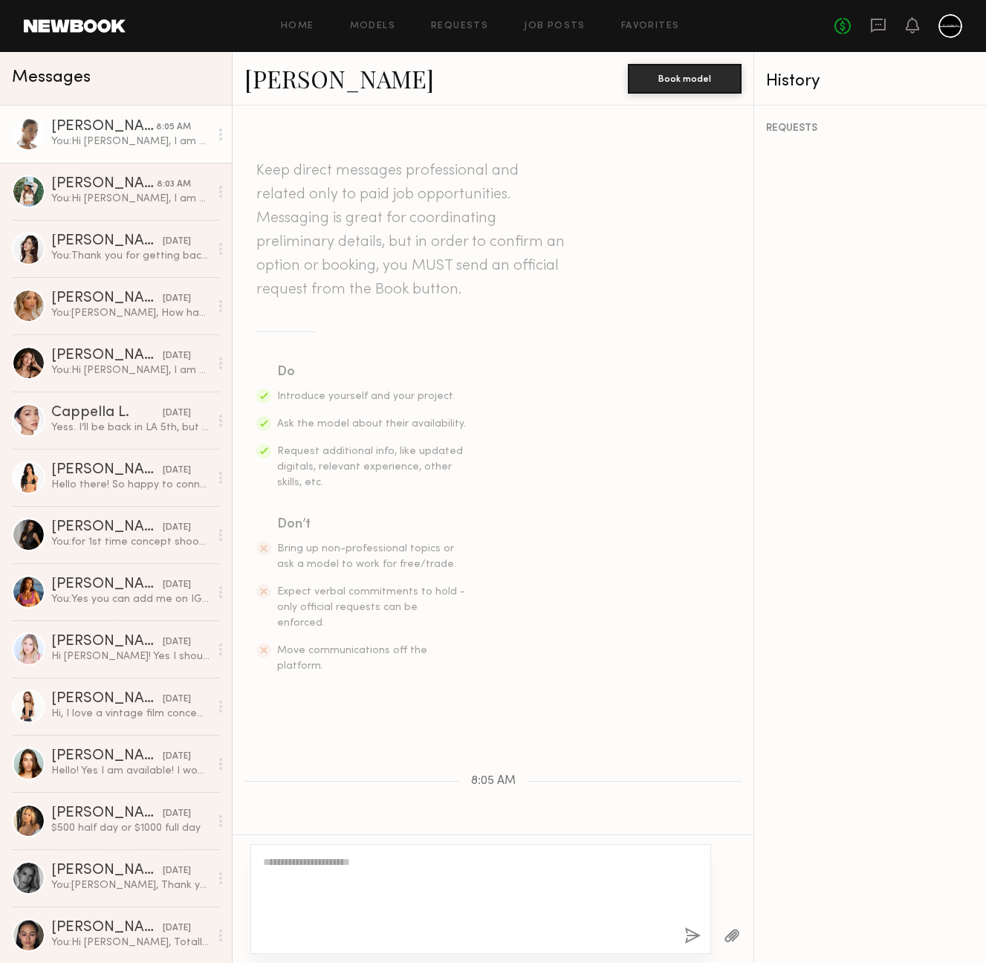
scroll to position [70, 0]
